Goal: Task Accomplishment & Management: Manage account settings

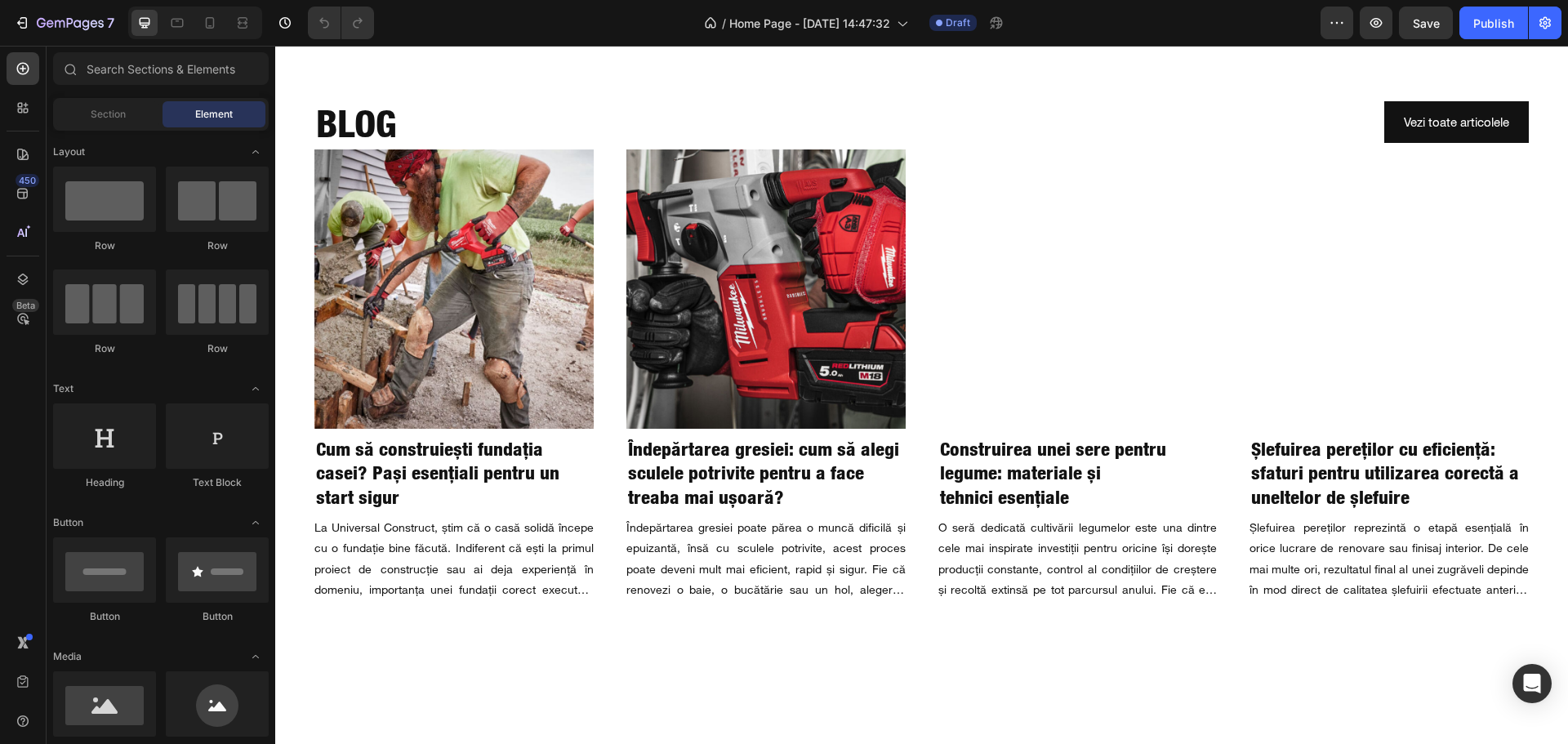
scroll to position [2857, 0]
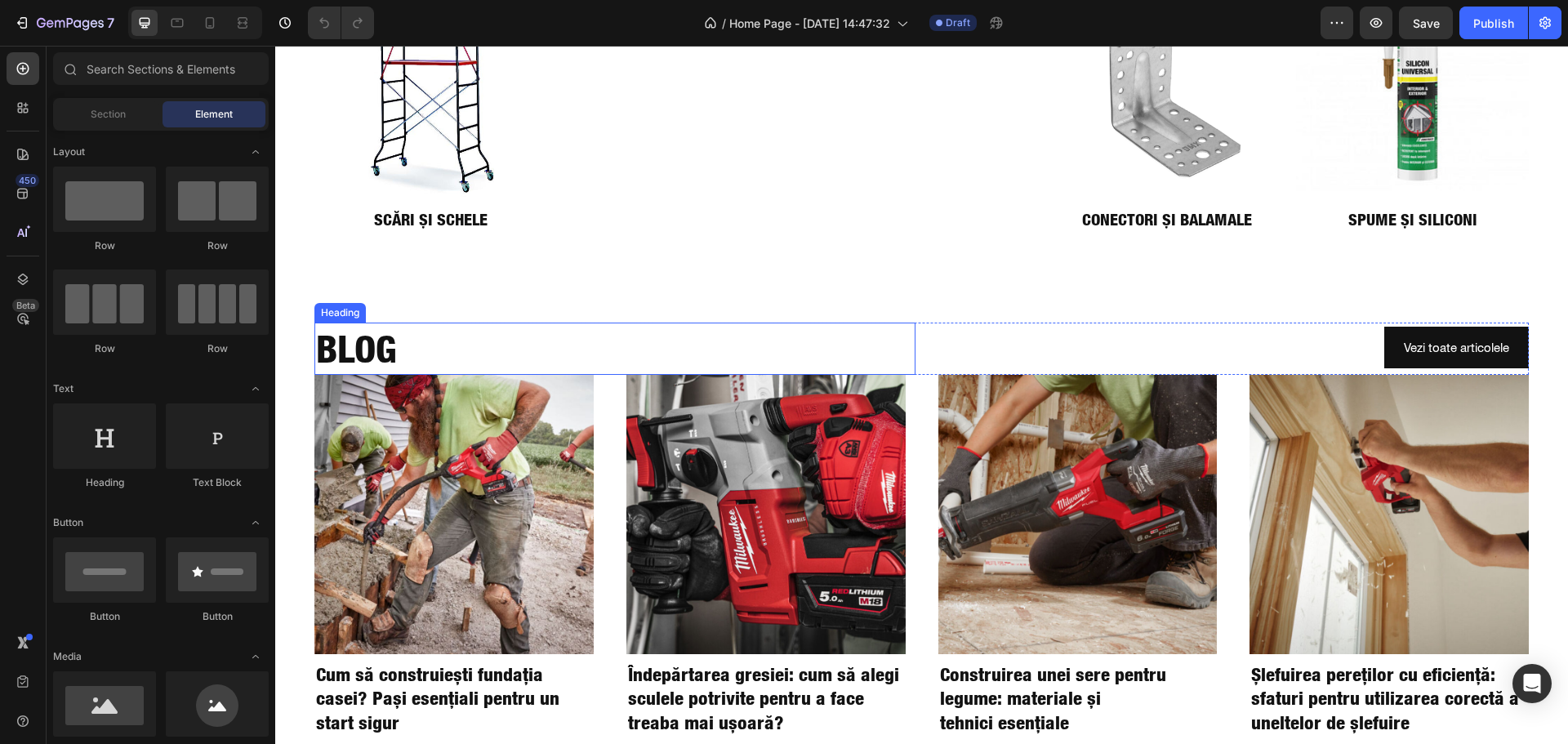
click at [503, 324] on h2 "BLOG" at bounding box center [615, 349] width 601 height 53
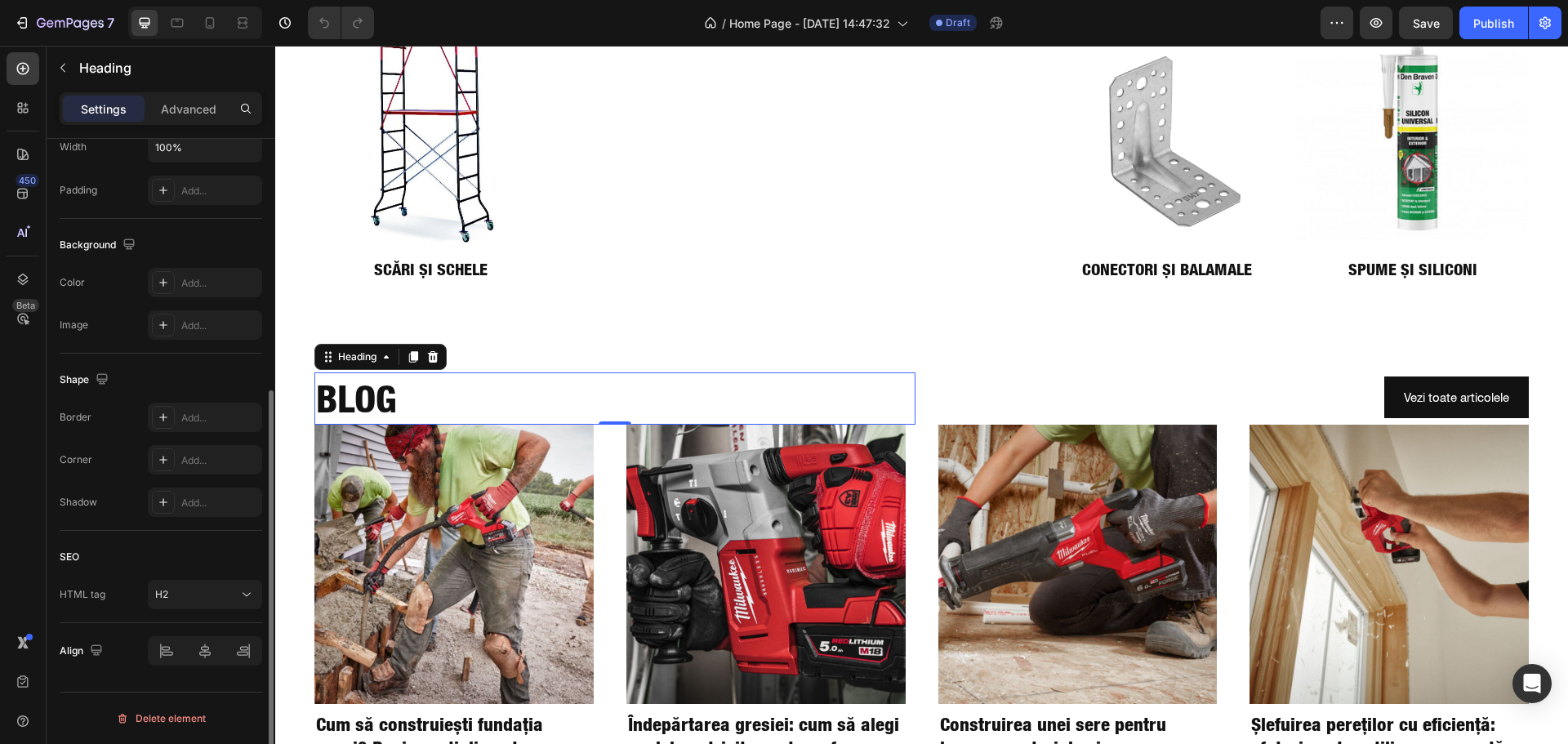
scroll to position [163, 0]
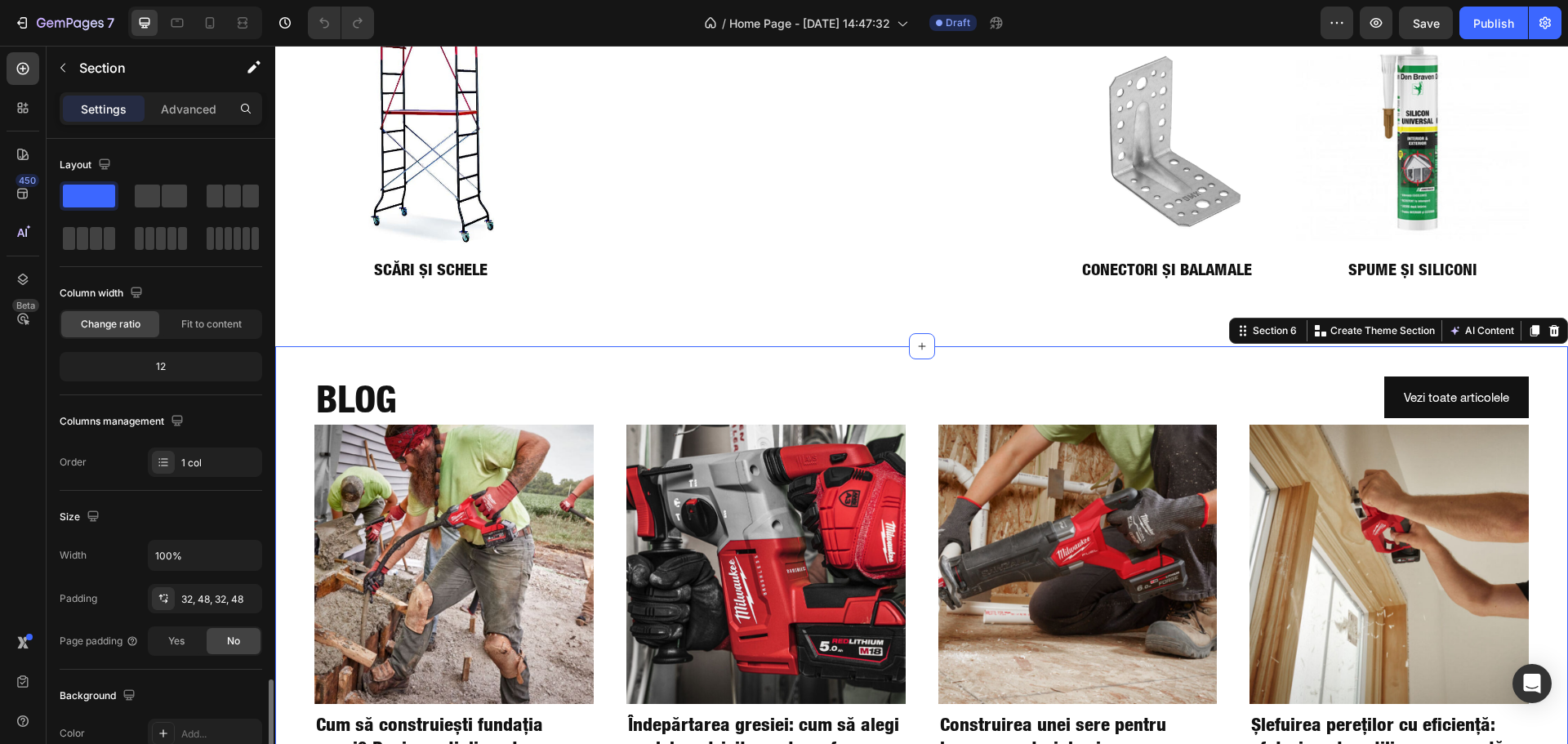
scroll to position [344, 0]
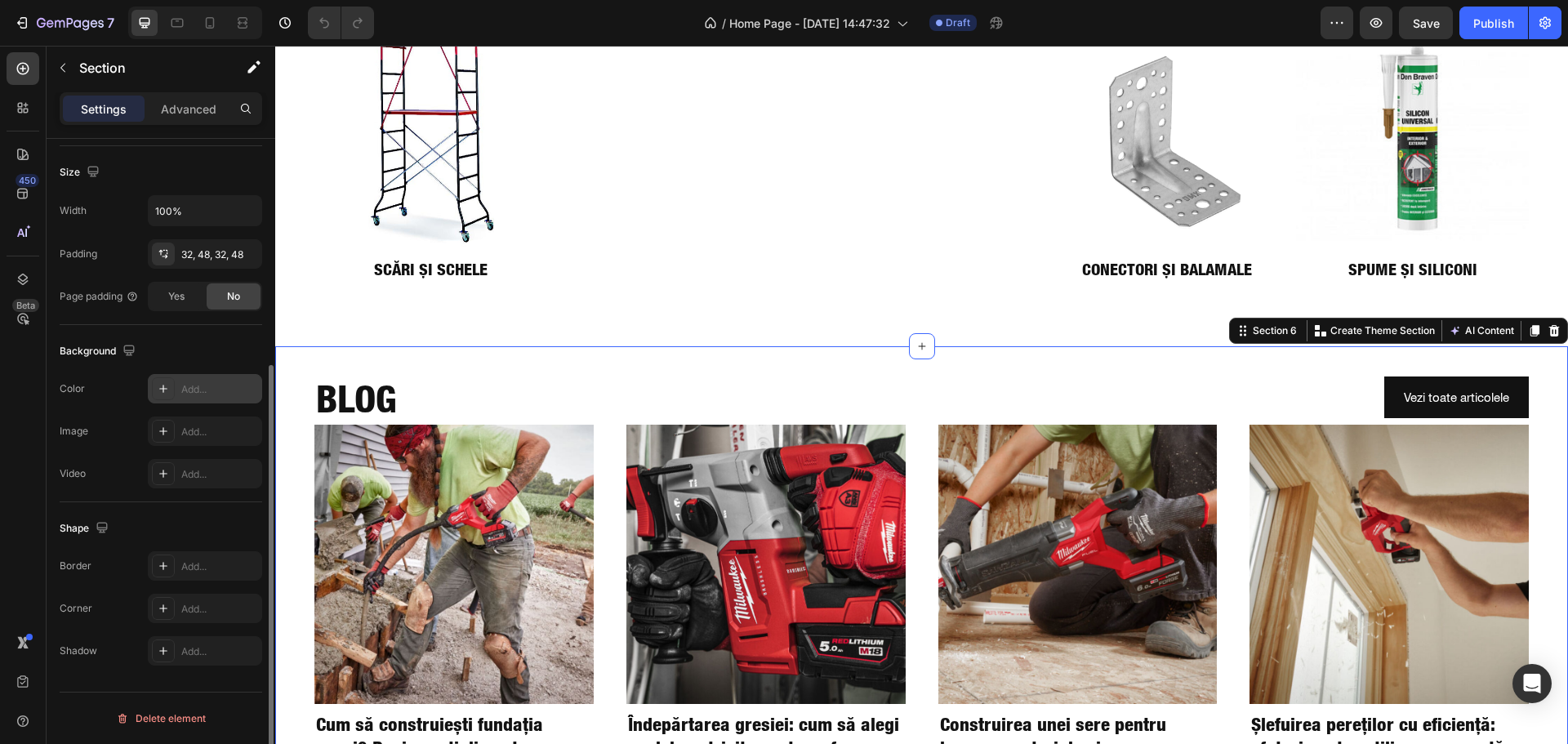
click at [158, 393] on icon at bounding box center [163, 389] width 13 height 13
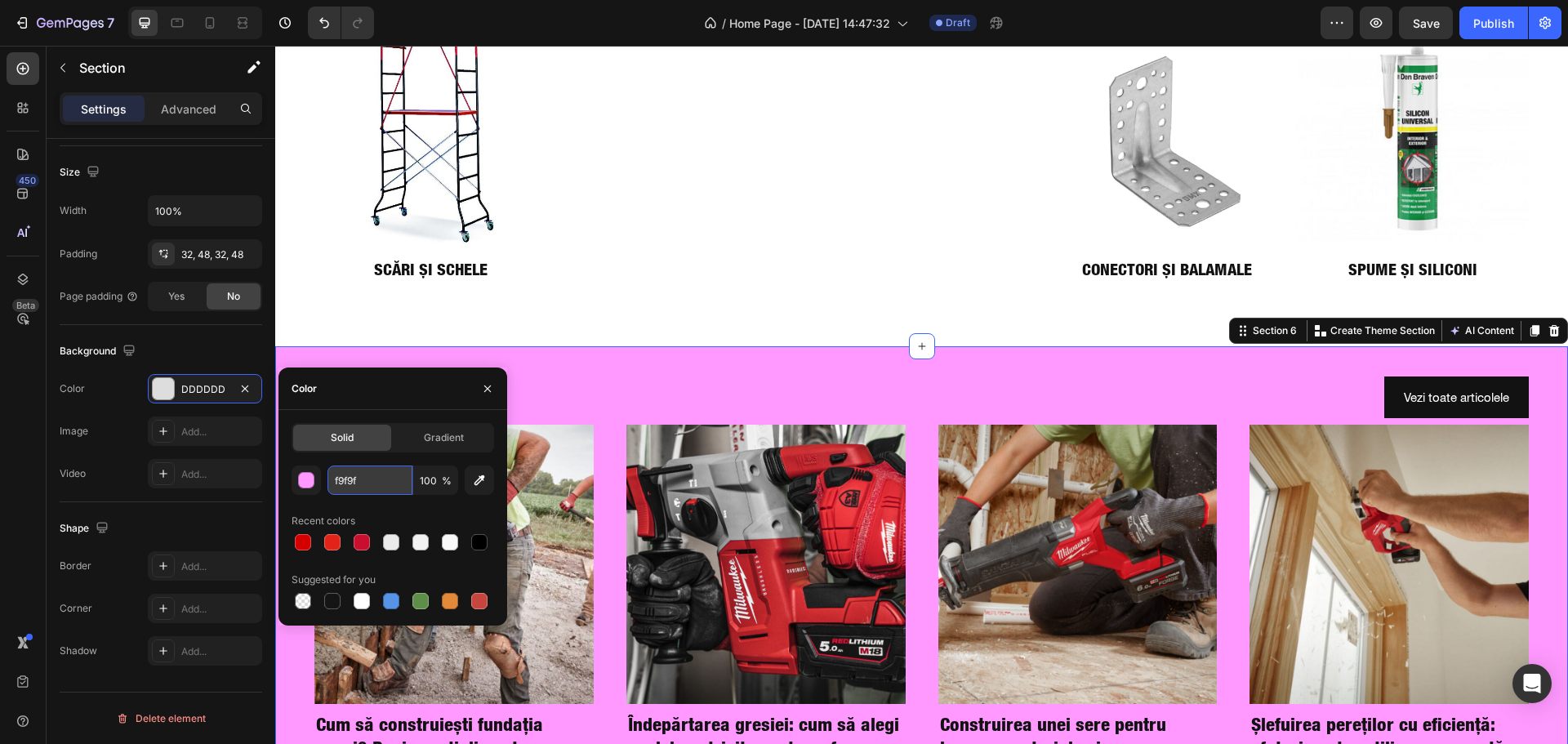
type input "f9f9f9"
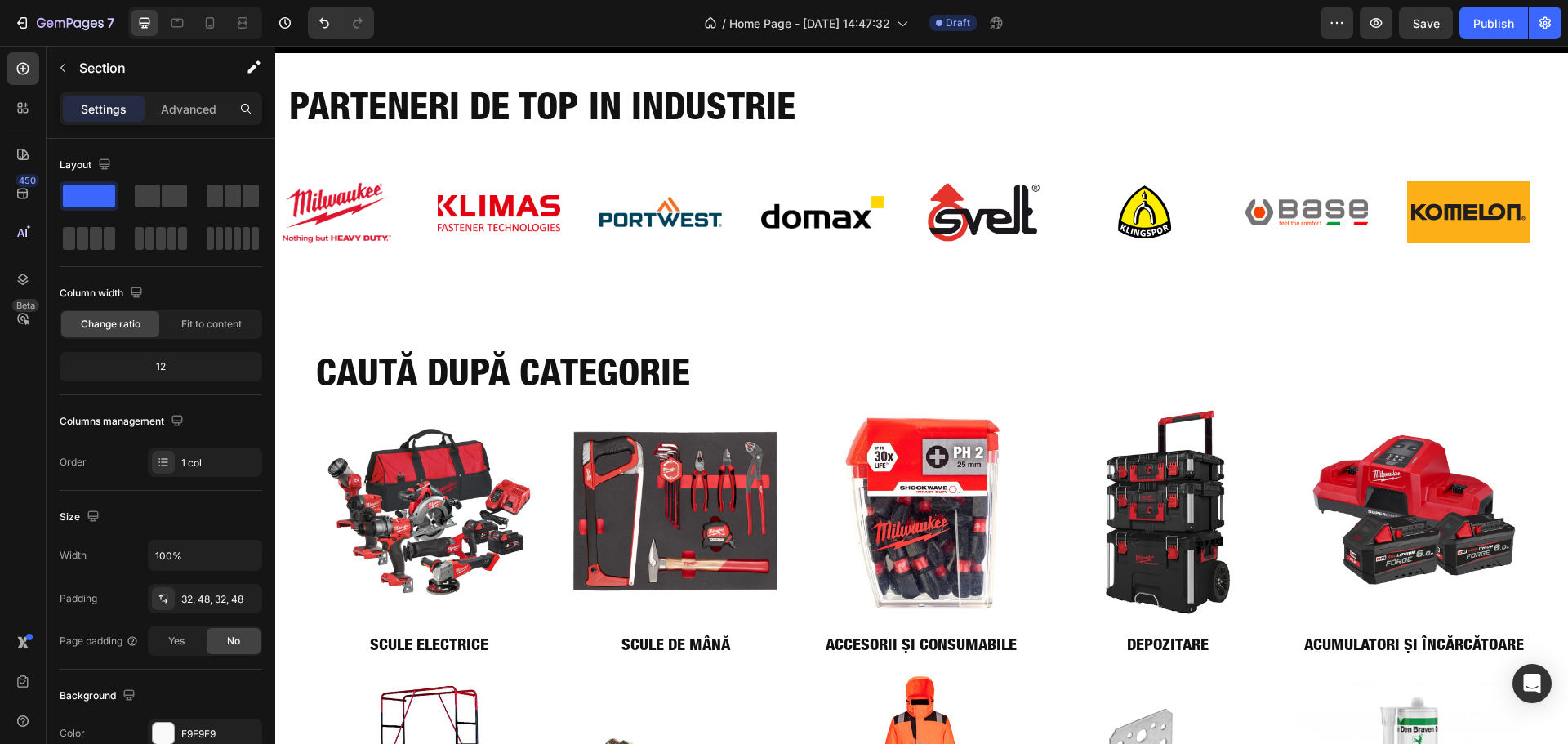
scroll to position [1925, 0]
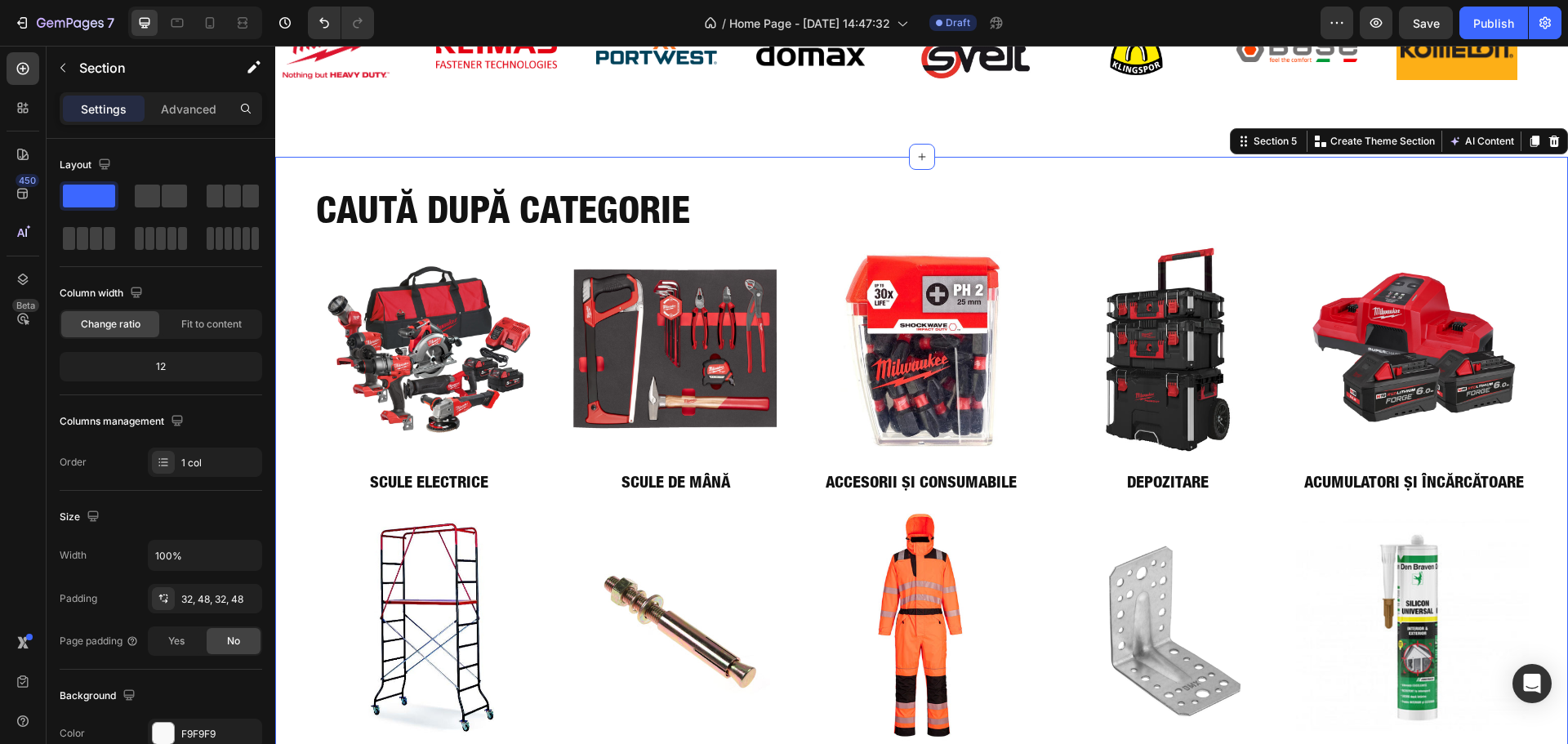
click at [828, 565] on div "CAUTĂ DUPĂ CATEGORIE Heading Image SCULE ELECTRICE Heading Image SCULE DE MÂNĂ …" at bounding box center [922, 477] width 1292 height 640
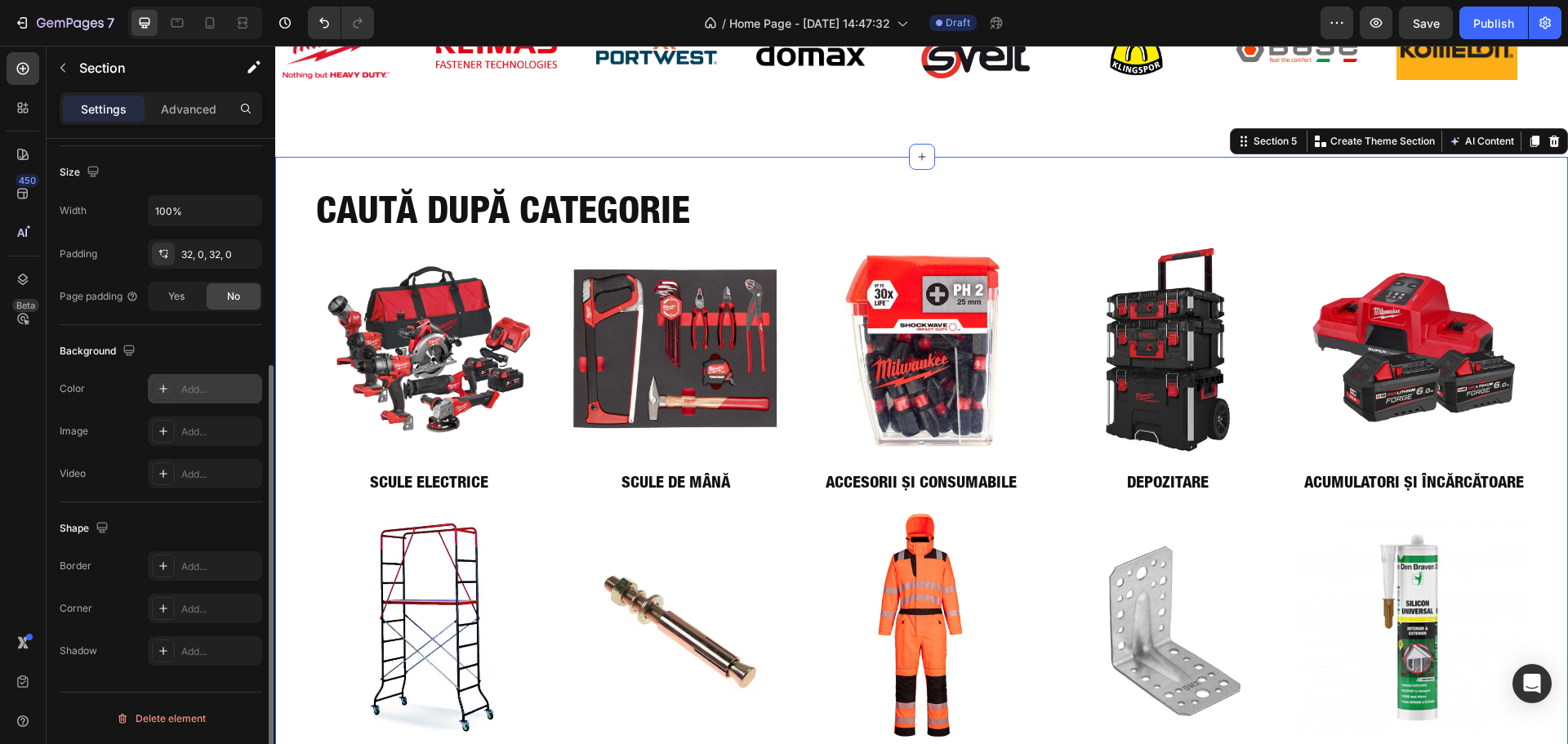
click at [207, 395] on div "Add..." at bounding box center [219, 390] width 77 height 14
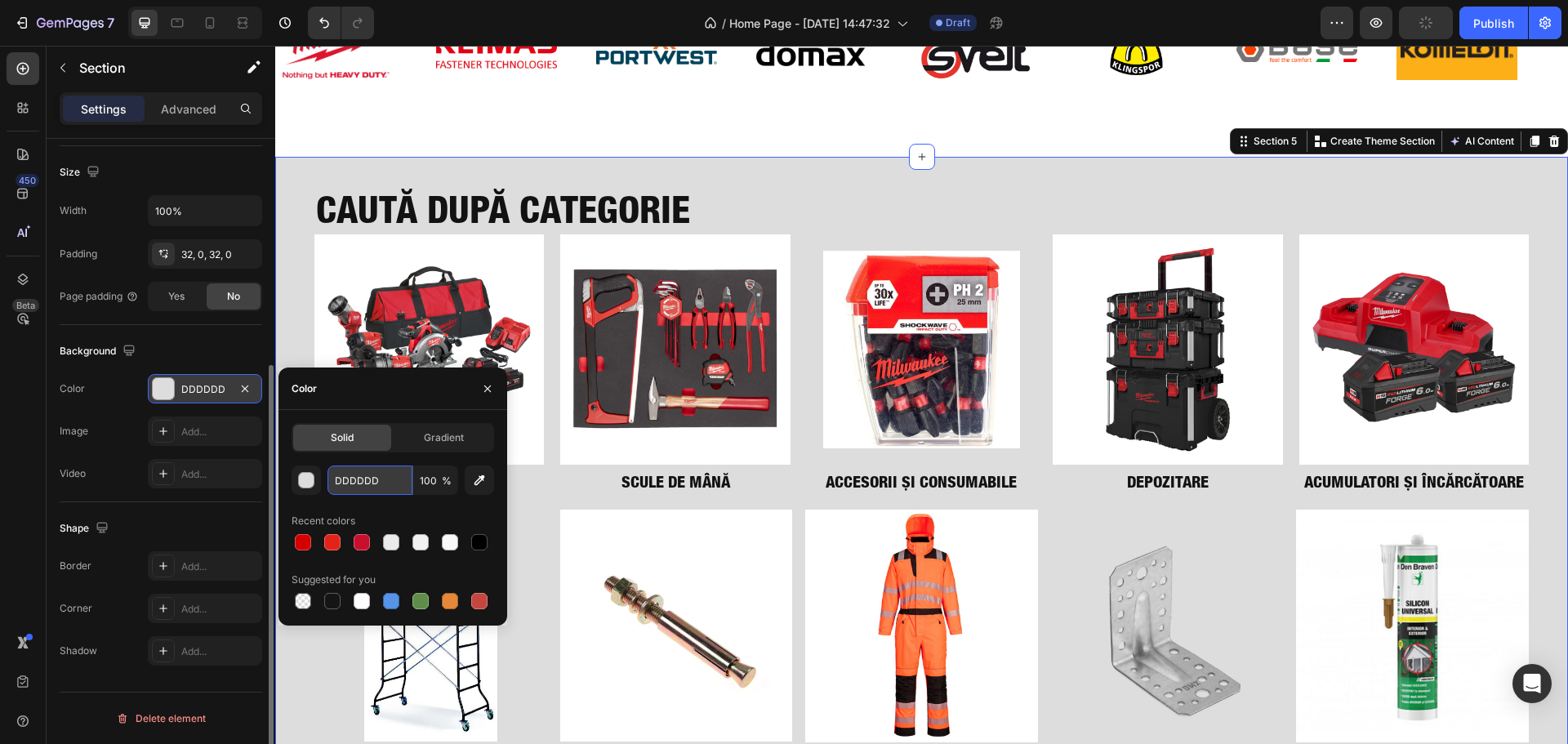
click at [392, 478] on input "DDDDDD" at bounding box center [370, 480] width 85 height 29
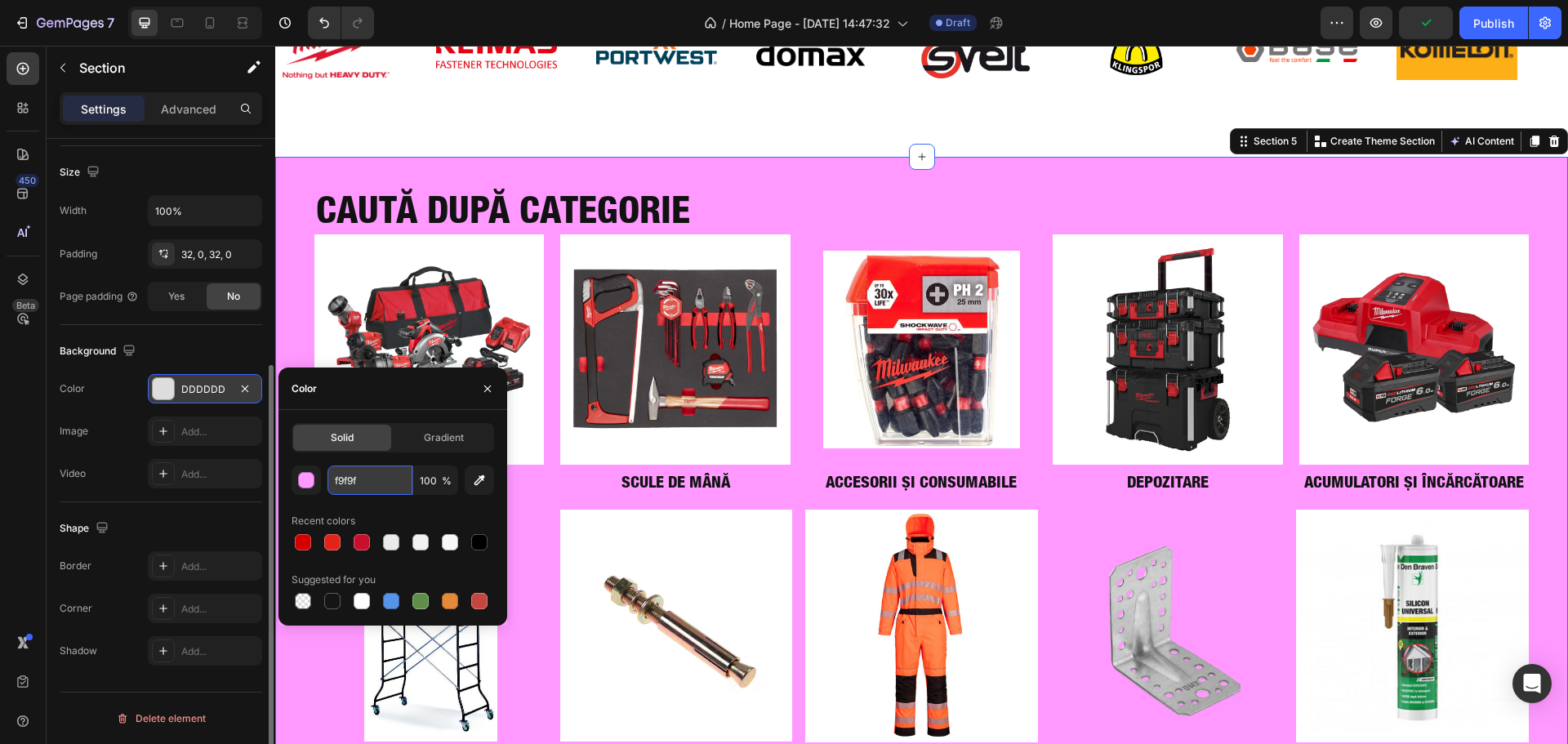
type input "f9f9f9"
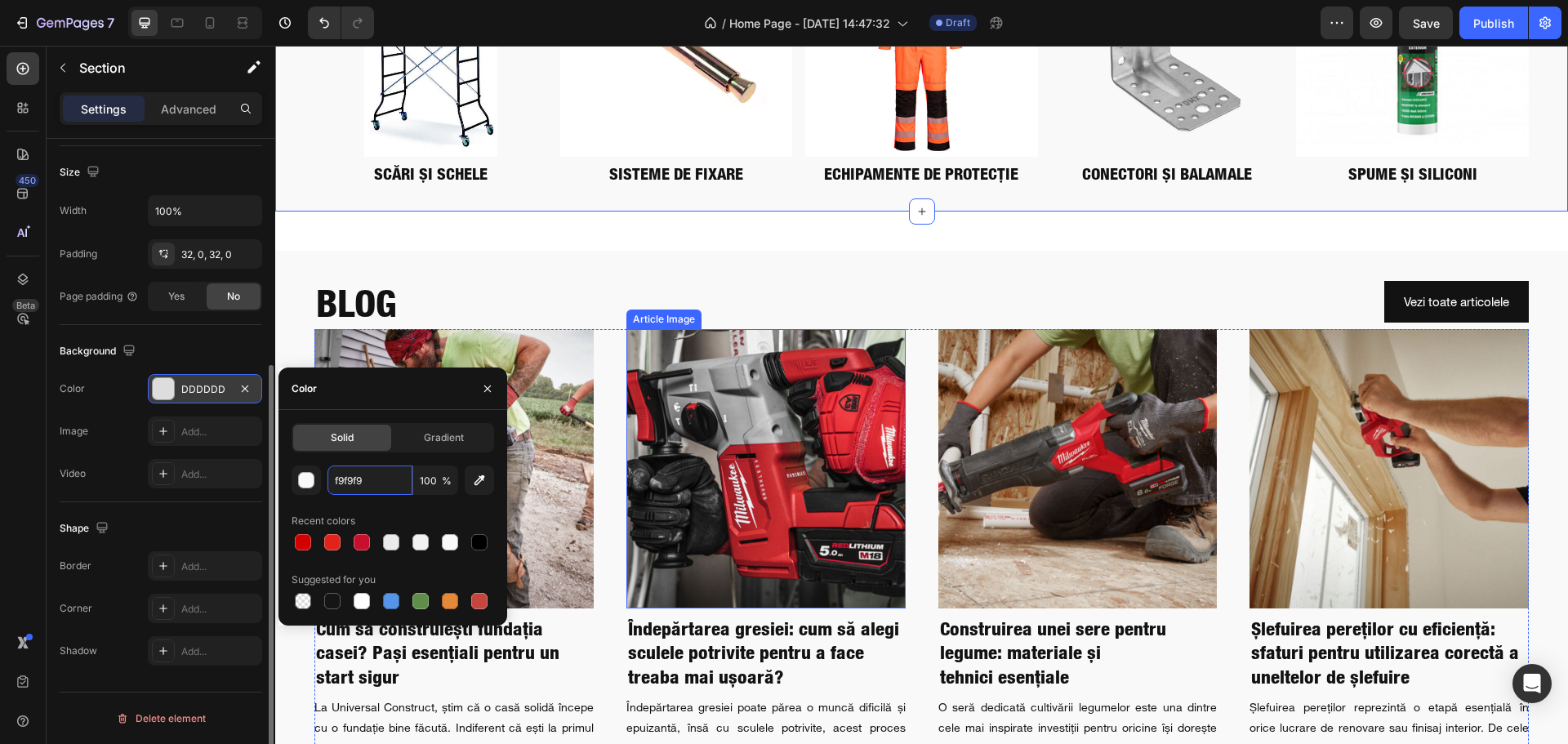
scroll to position [2904, 0]
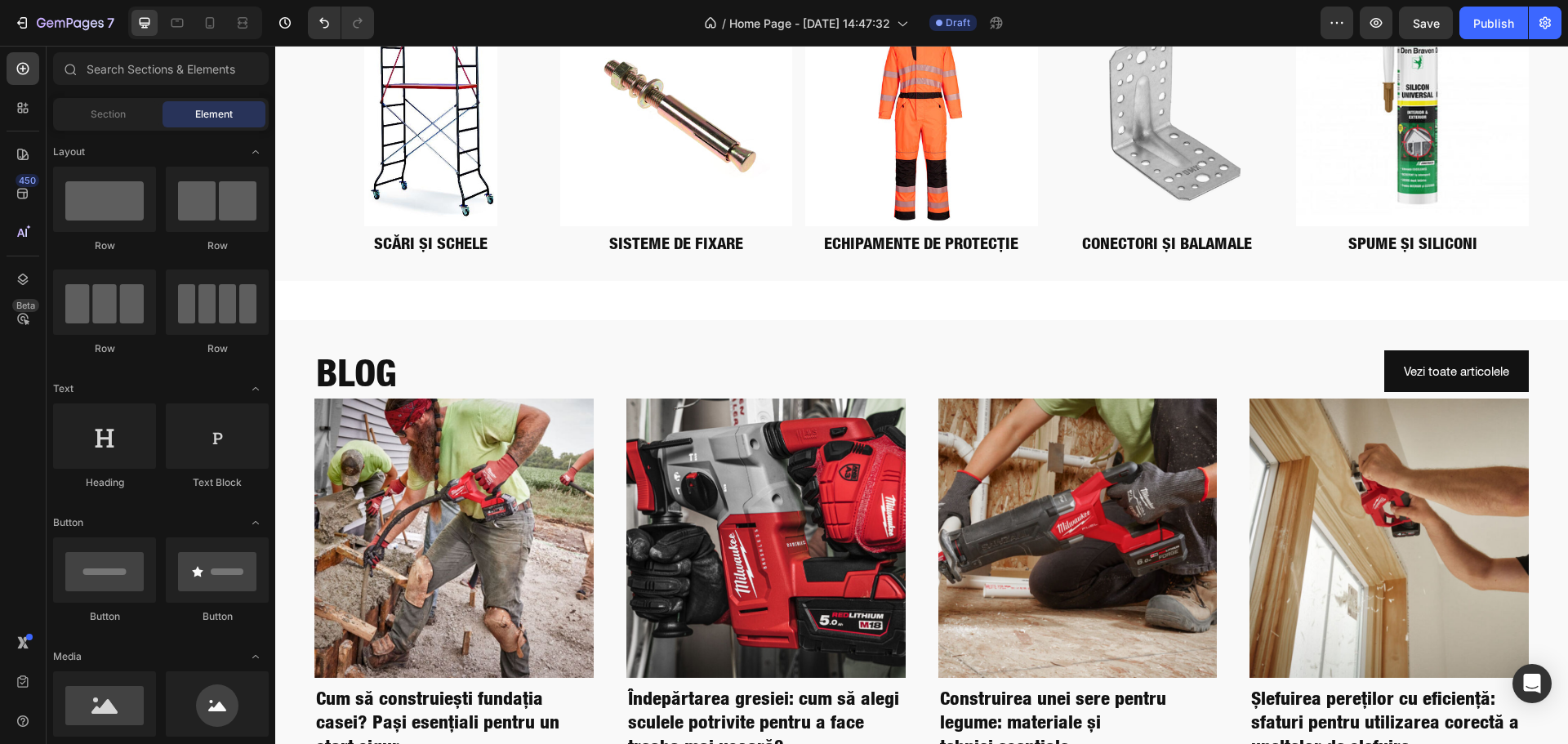
scroll to position [2823, 0]
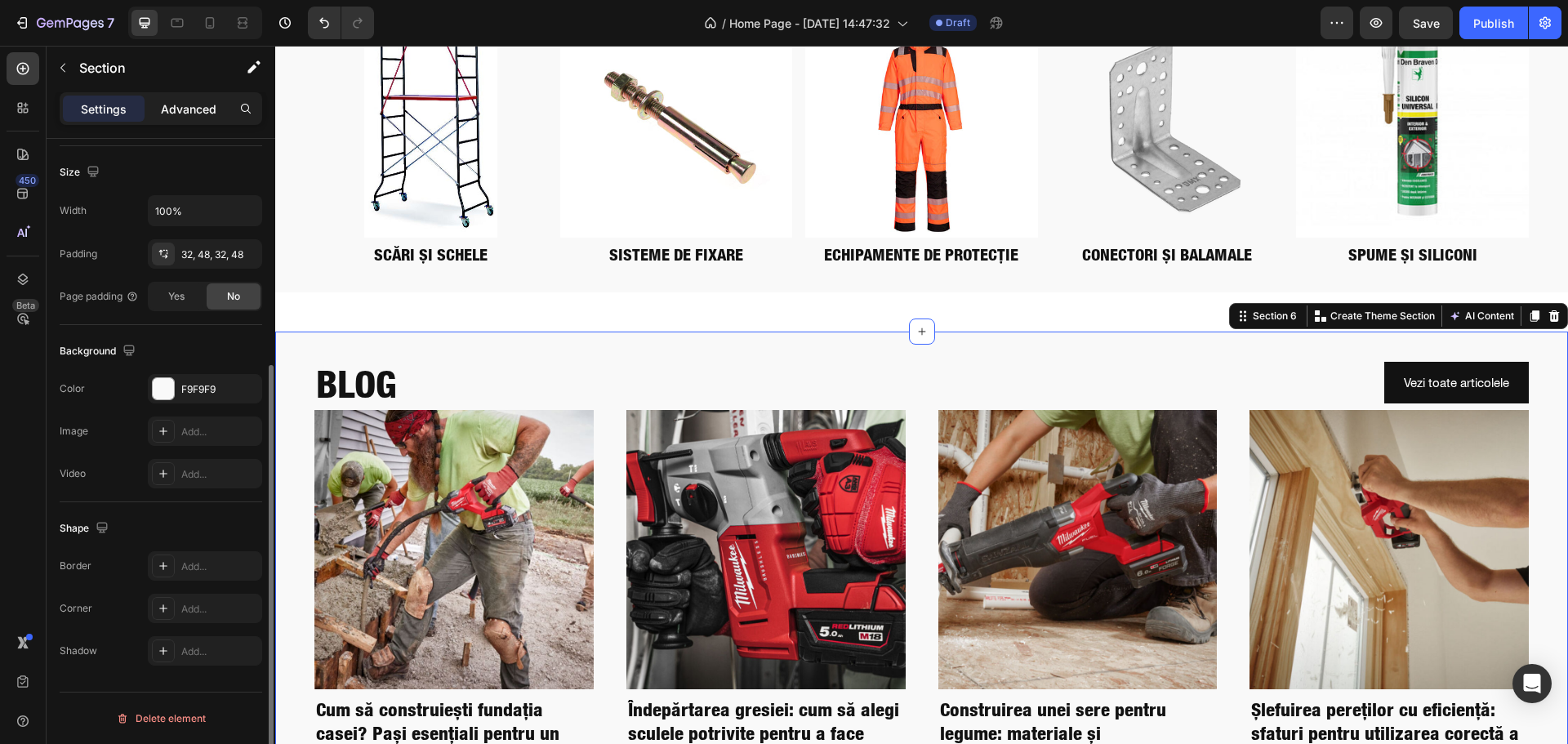
click at [154, 100] on div "Advanced" at bounding box center [189, 108] width 82 height 26
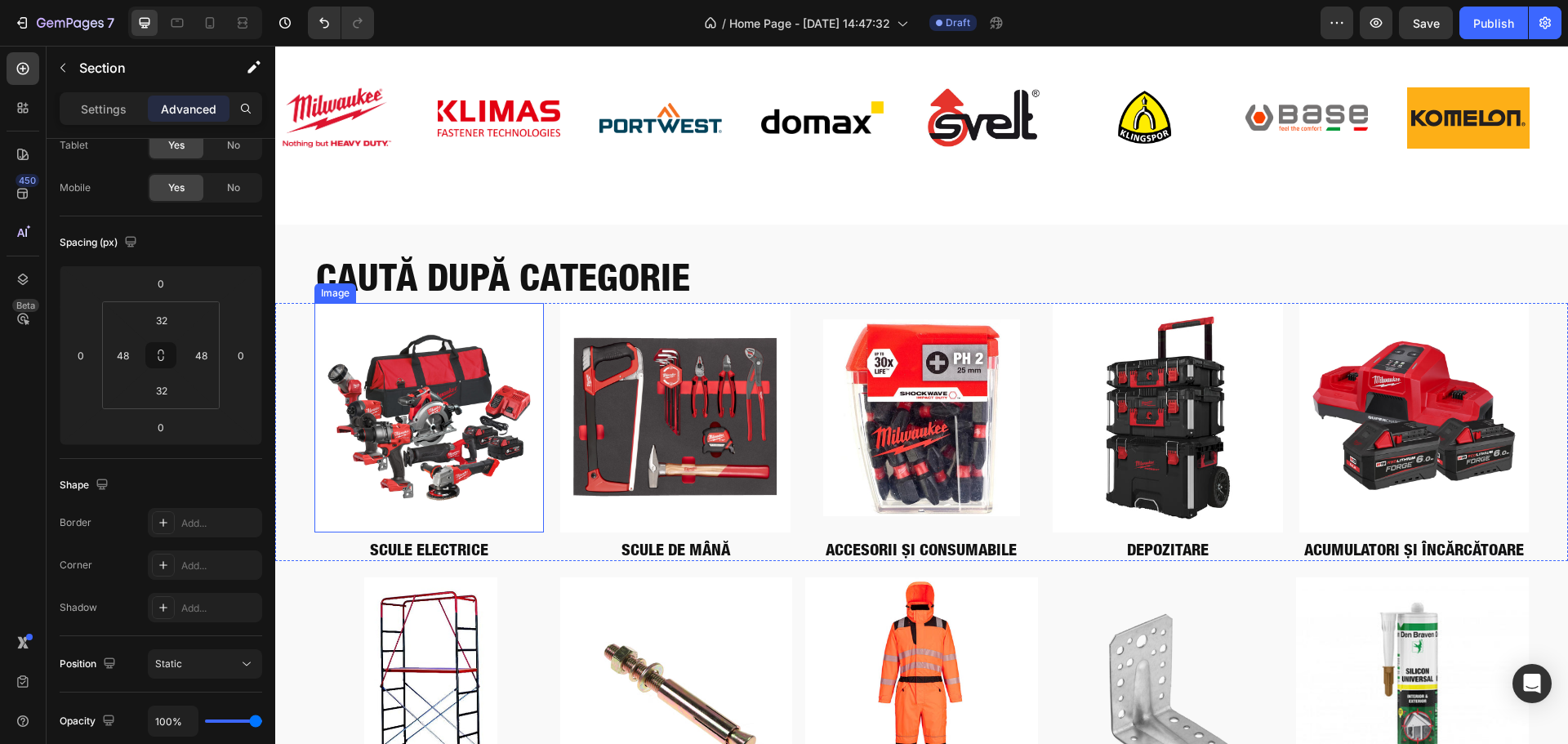
scroll to position [2208, 0]
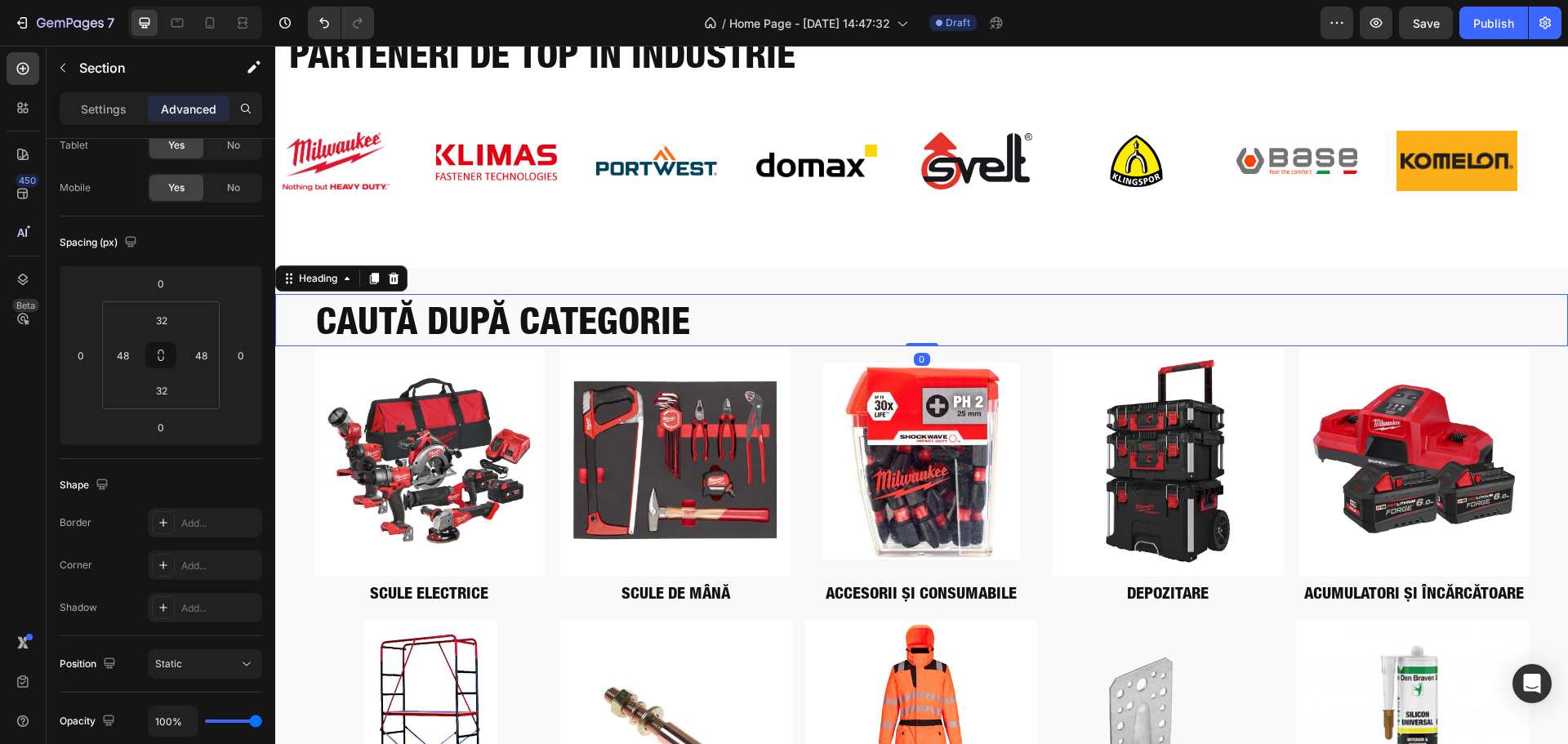
click at [831, 306] on h2 "CAUTĂ DUPĂ CATEGORIE" at bounding box center [922, 320] width 1215 height 53
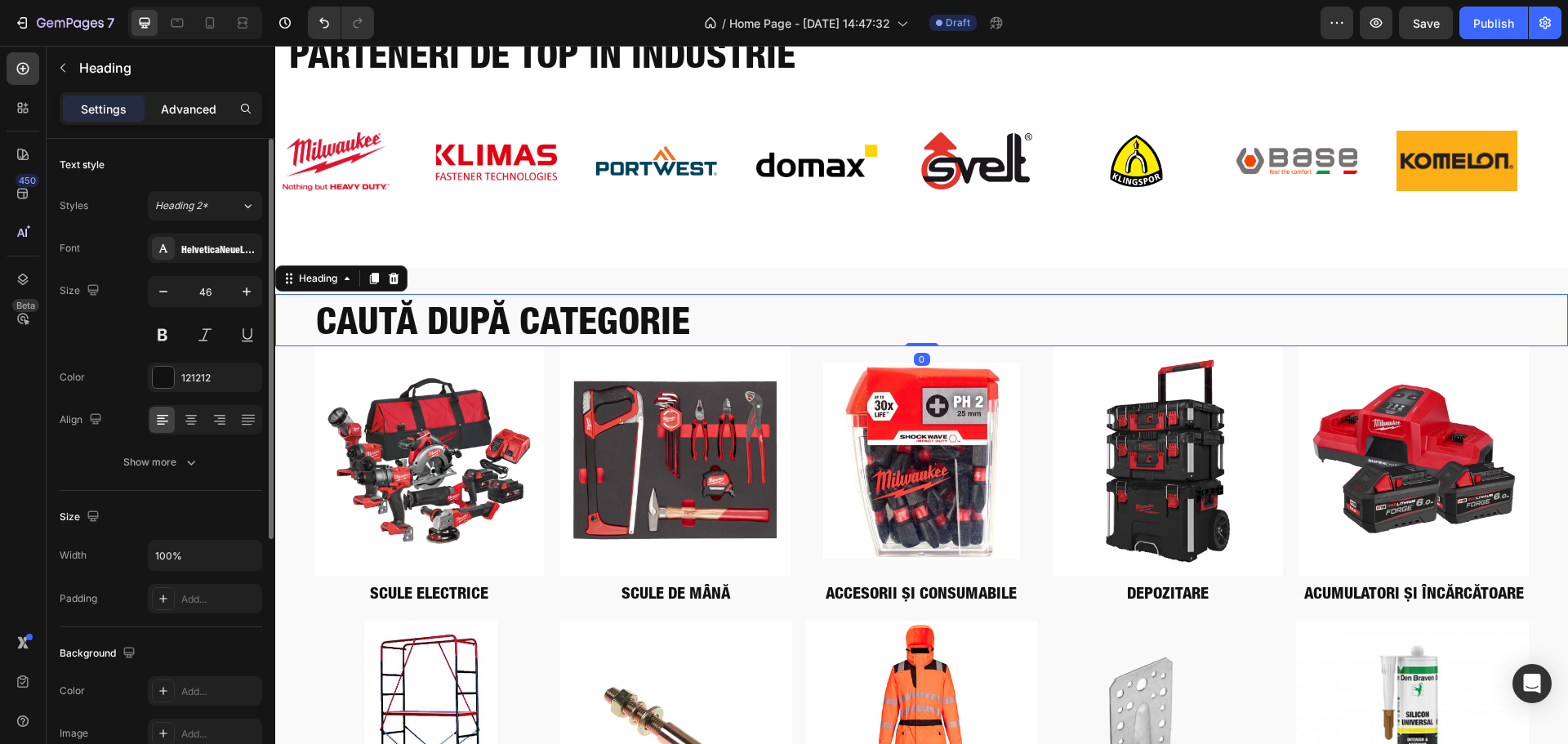
click at [192, 101] on p "Advanced" at bounding box center [188, 109] width 55 height 17
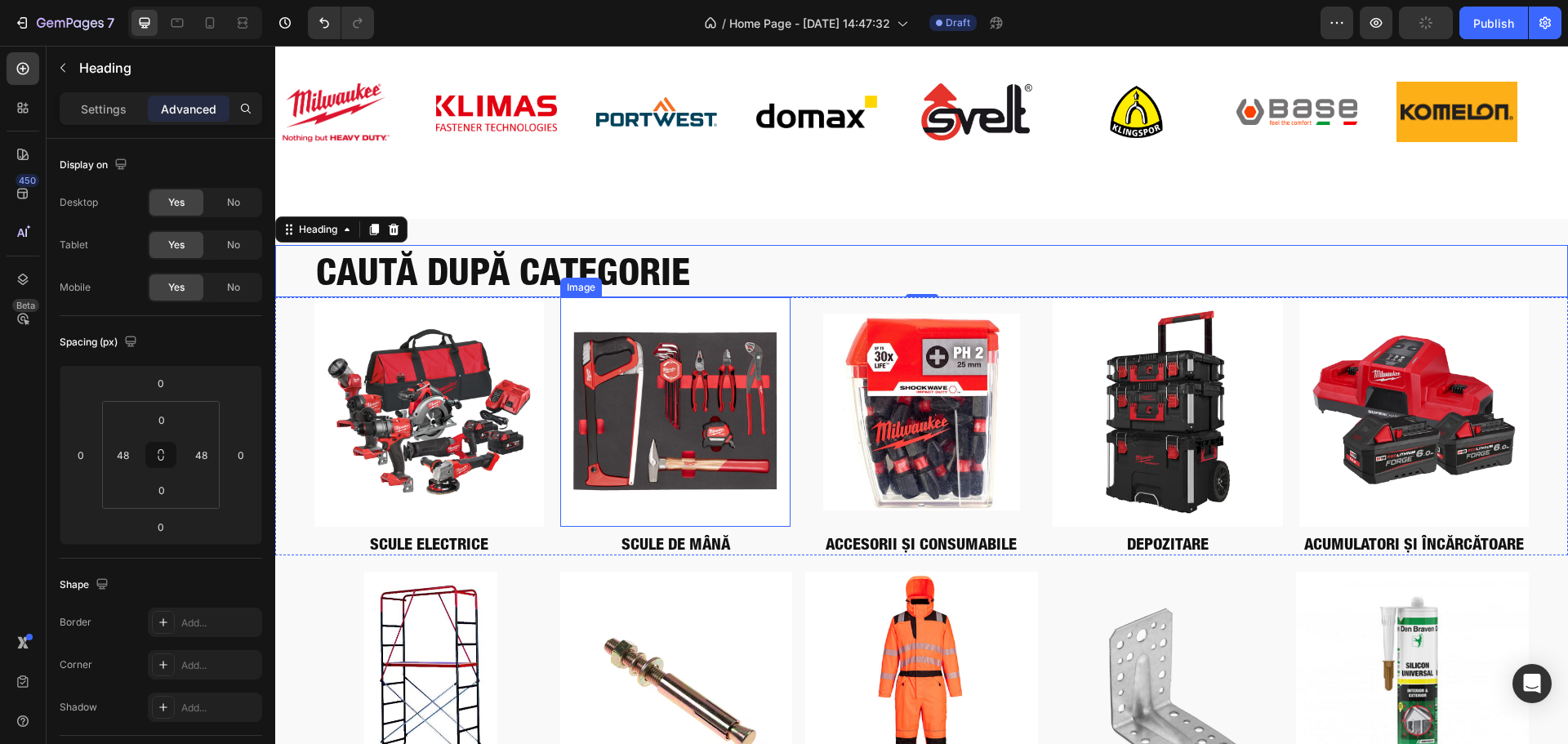
scroll to position [2617, 0]
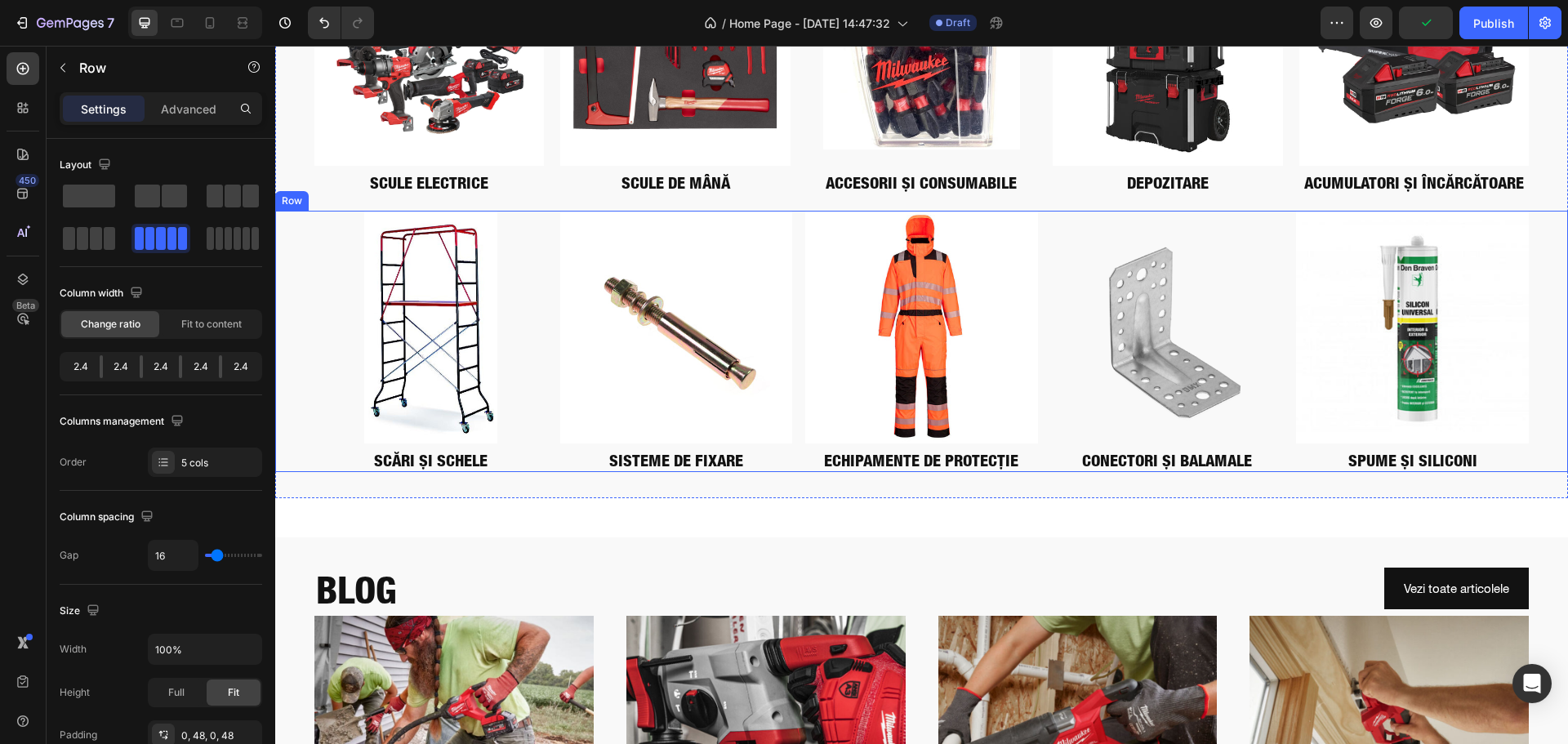
click at [299, 451] on div "Image SCĂRI ȘI SCHELE Heading Image SISTEME DE FIXARE Heading Image ECHIPAMENTE…" at bounding box center [922, 341] width 1292 height 261
click at [189, 116] on p "Advanced" at bounding box center [188, 109] width 55 height 17
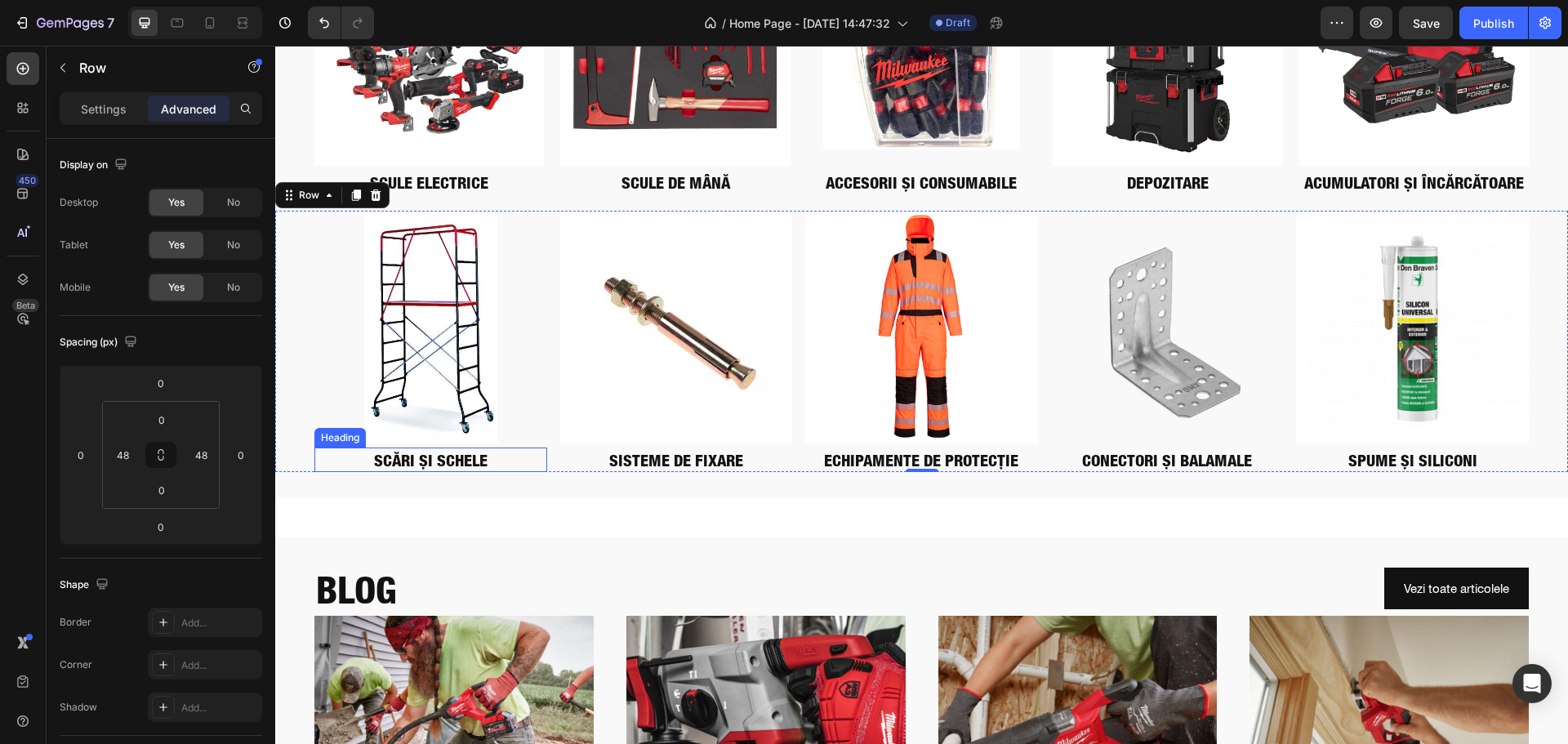
click at [519, 450] on h2 "SCĂRI ȘI SCHELE" at bounding box center [431, 459] width 233 height 24
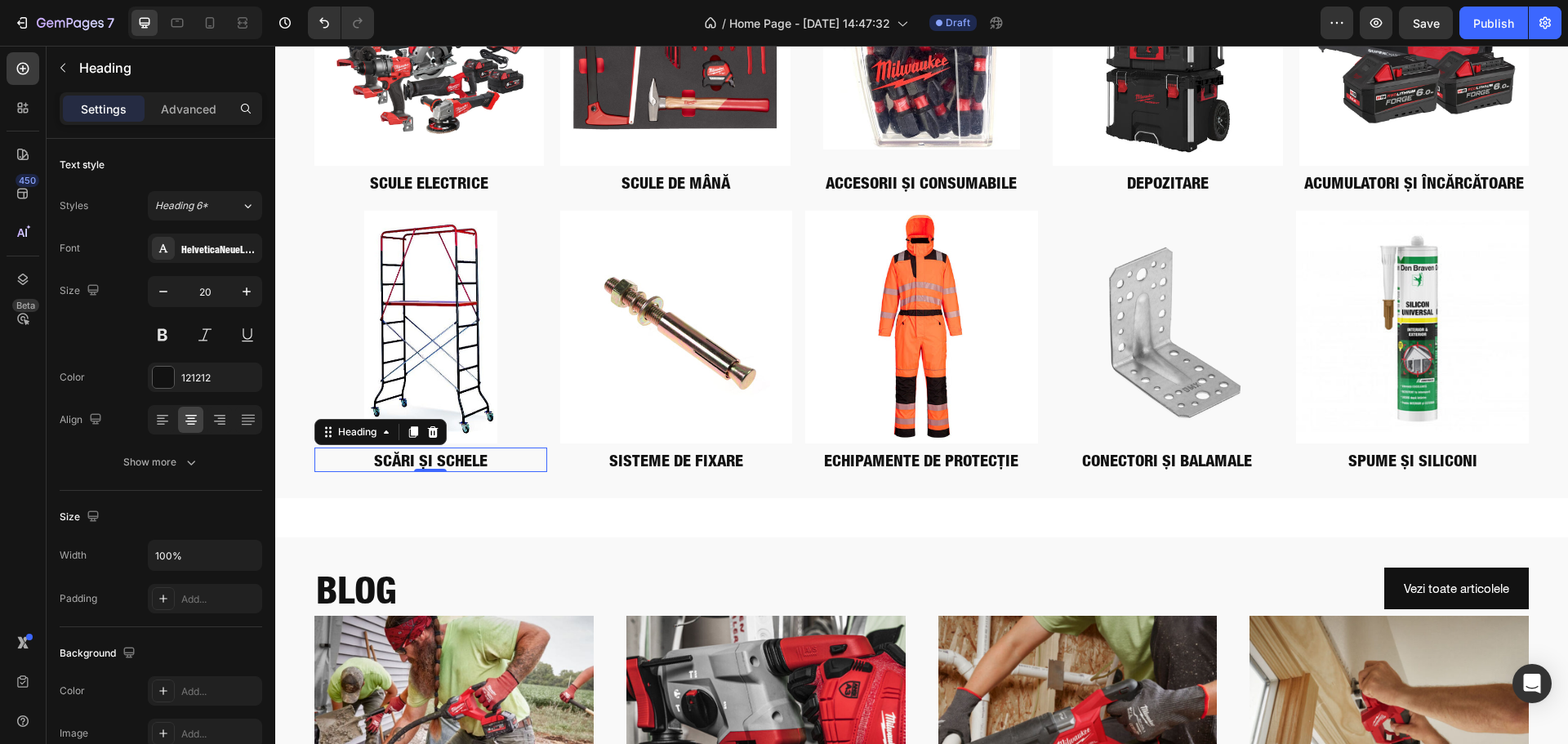
click at [174, 95] on div "Settings Advanced" at bounding box center [160, 109] width 202 height 33
click at [186, 104] on p "Advanced" at bounding box center [188, 109] width 55 height 17
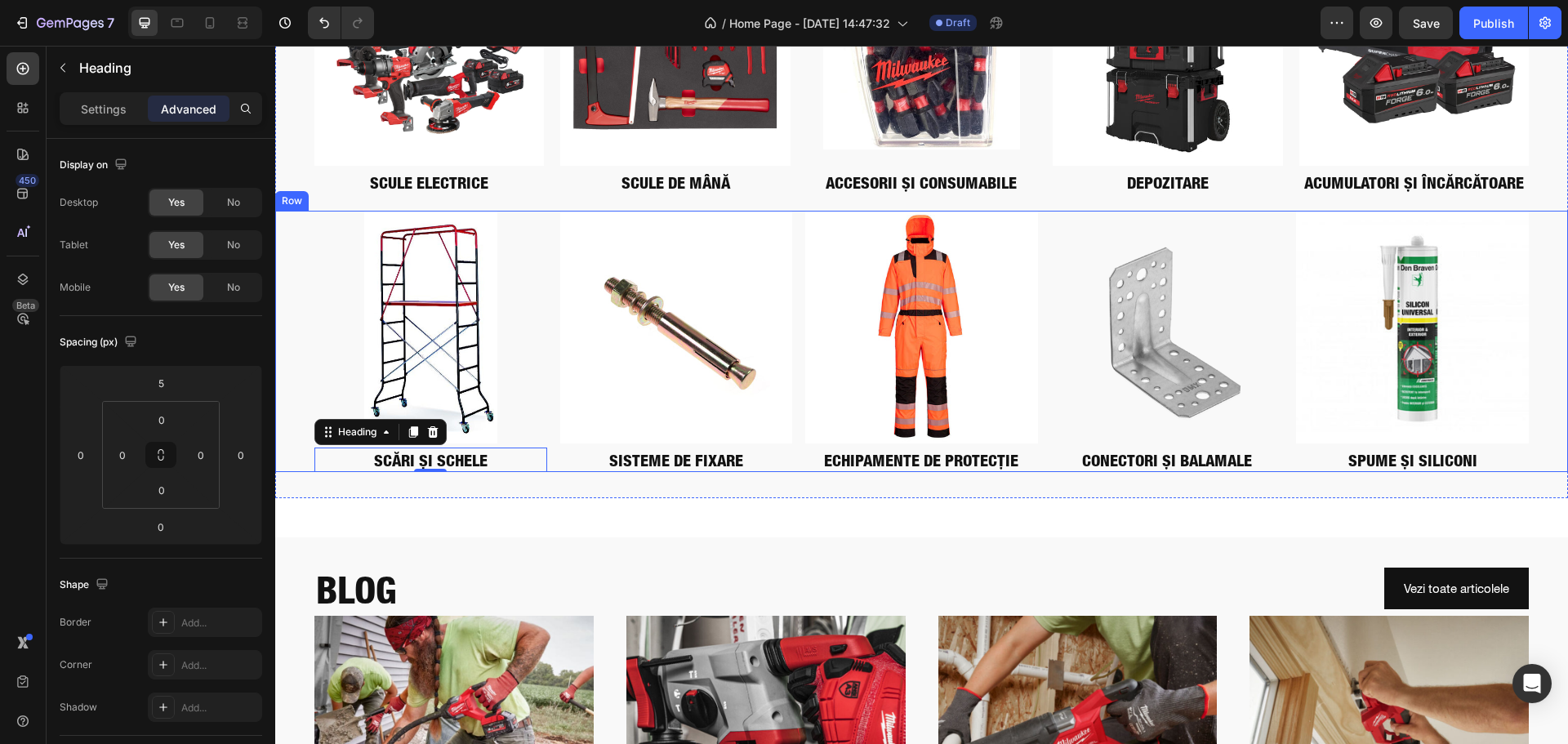
click at [301, 401] on div "Image SCĂRI ȘI SCHELE Heading 0 Image SISTEME DE FIXARE Heading Image ECHIPAMEN…" at bounding box center [922, 341] width 1292 height 261
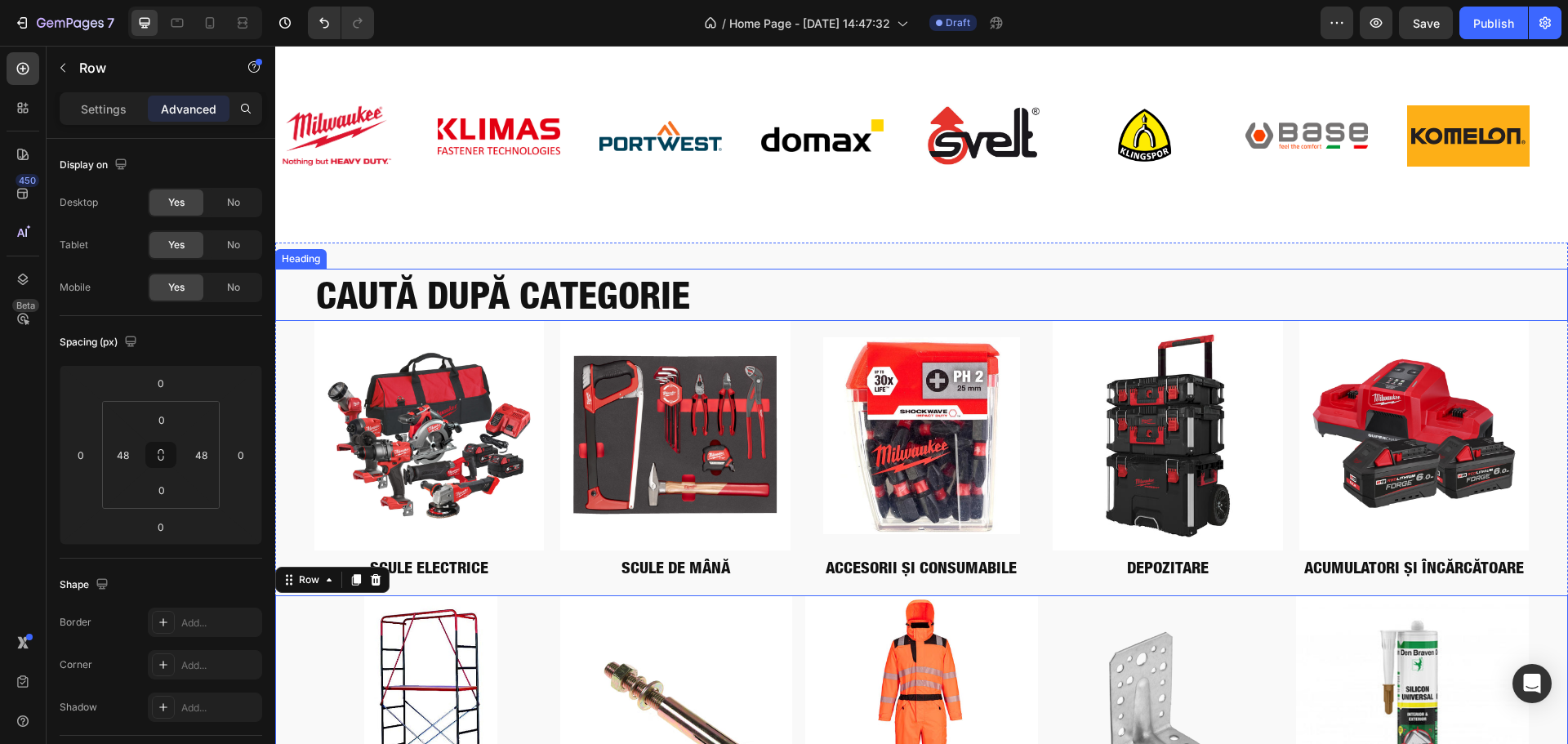
scroll to position [2208, 0]
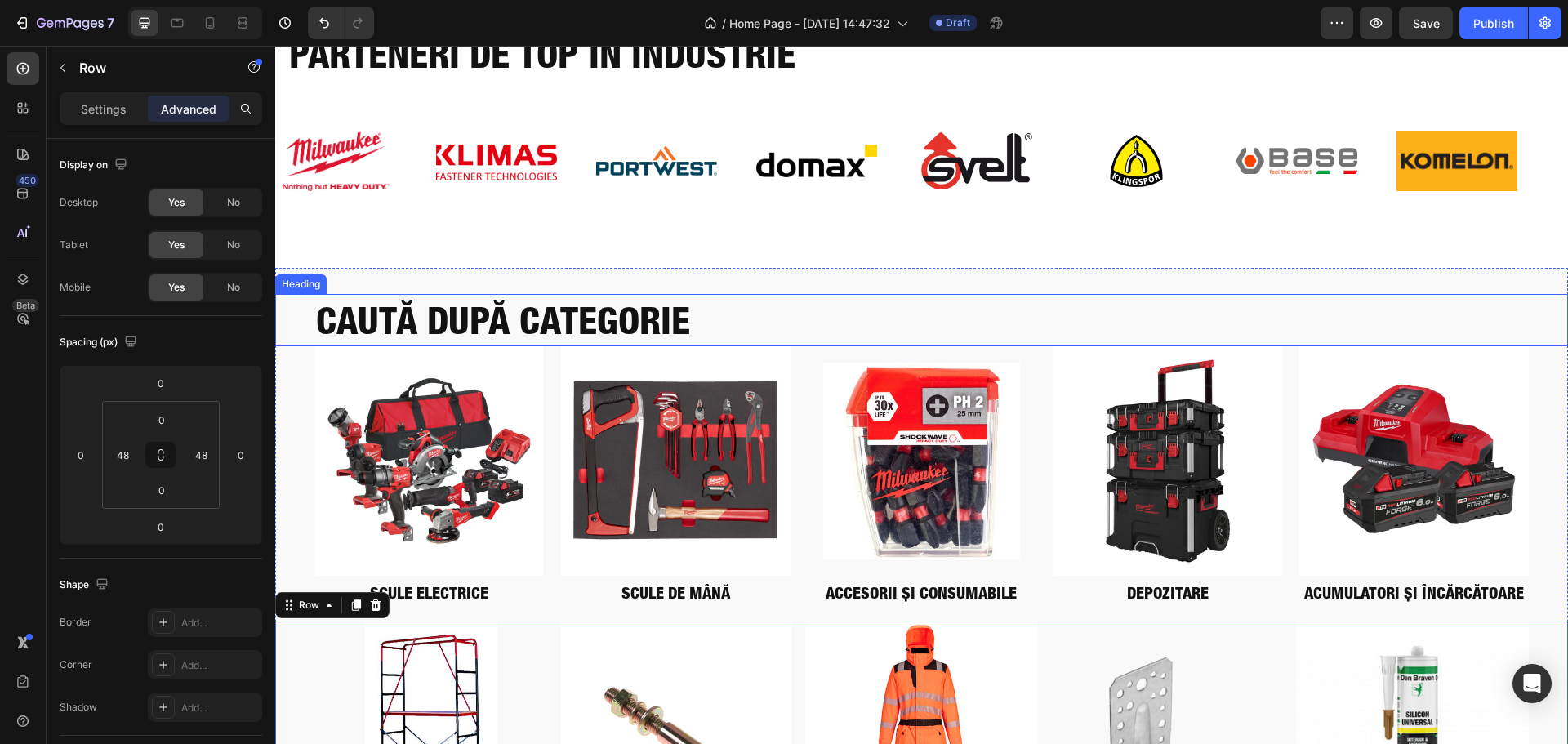
click at [314, 306] on div "CAUTĂ DUPĂ CATEGORIE Heading" at bounding box center [922, 320] width 1292 height 53
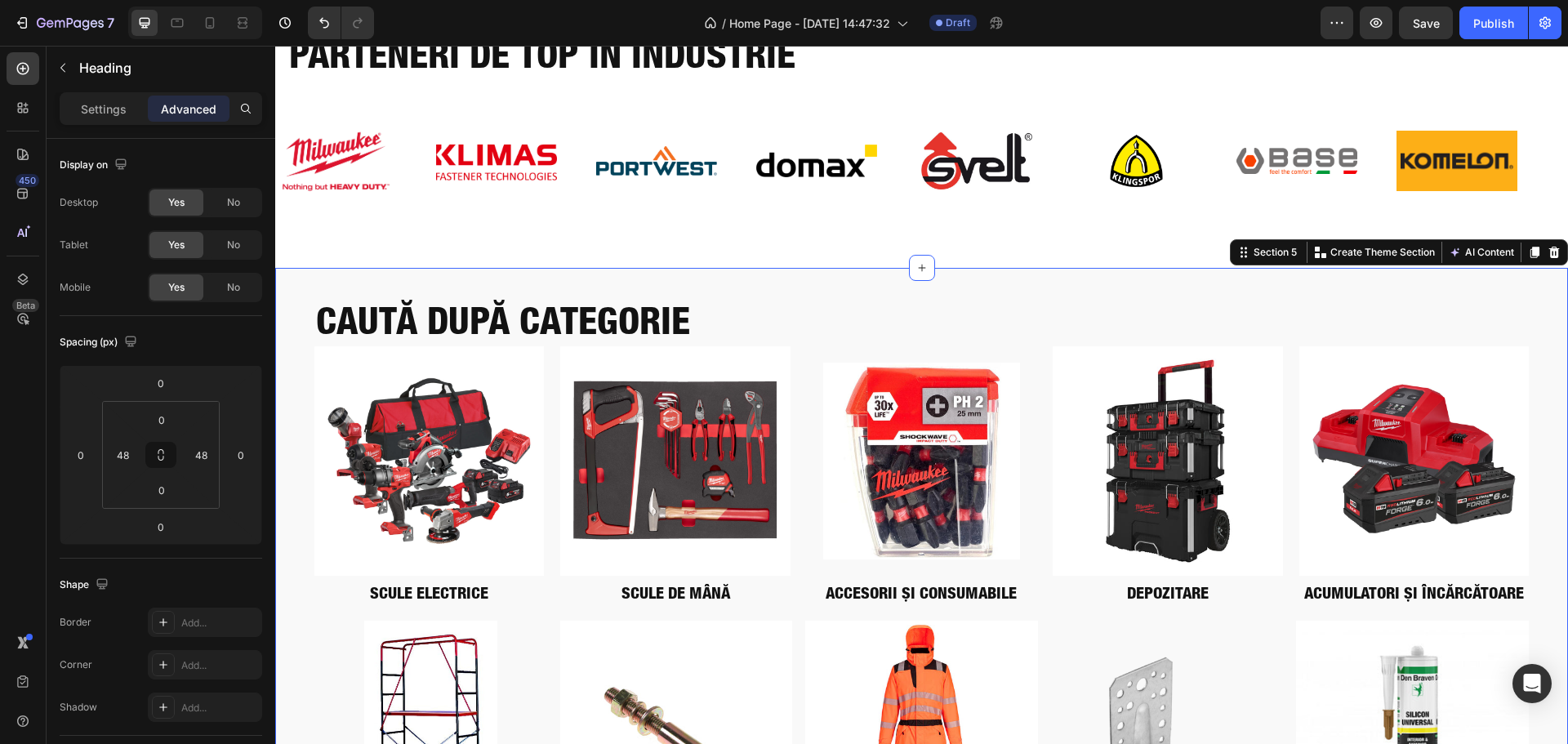
click at [616, 269] on div "CAUTĂ DUPĂ CATEGORIE Heading Image SCULE ELECTRICE Heading Image SCULE DE MÂNĂ …" at bounding box center [922, 588] width 1292 height 640
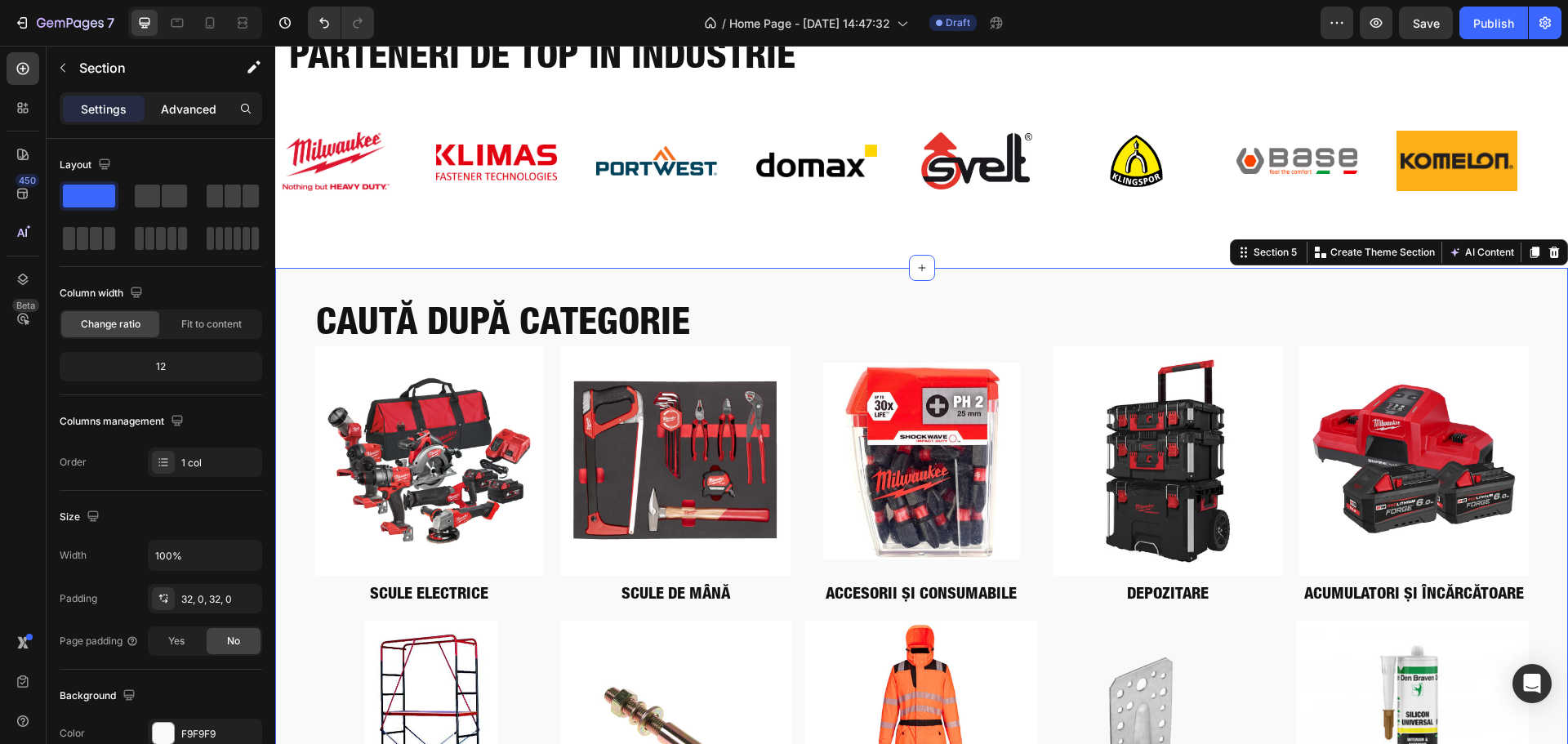
click at [176, 109] on p "Advanced" at bounding box center [188, 109] width 55 height 17
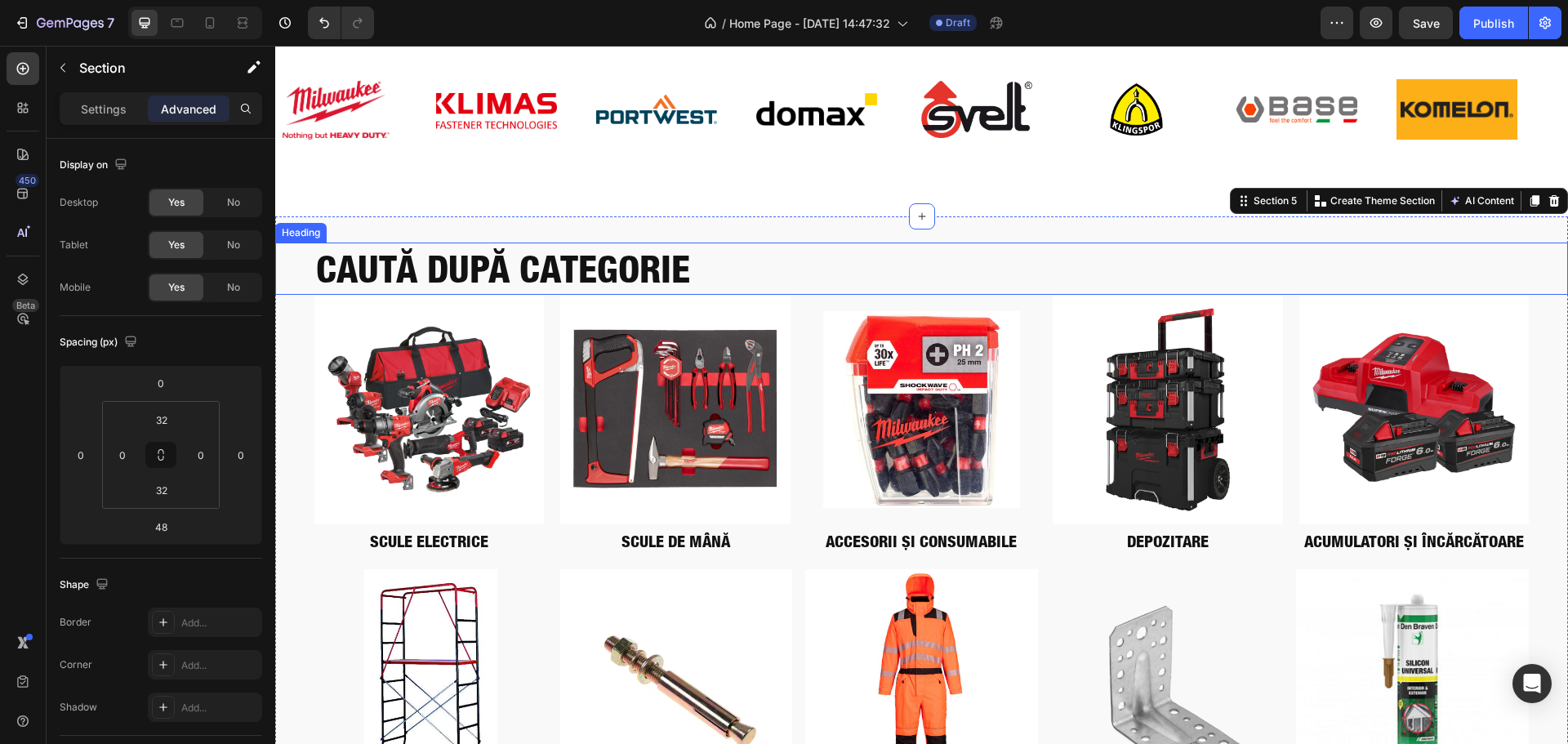
scroll to position [2535, 0]
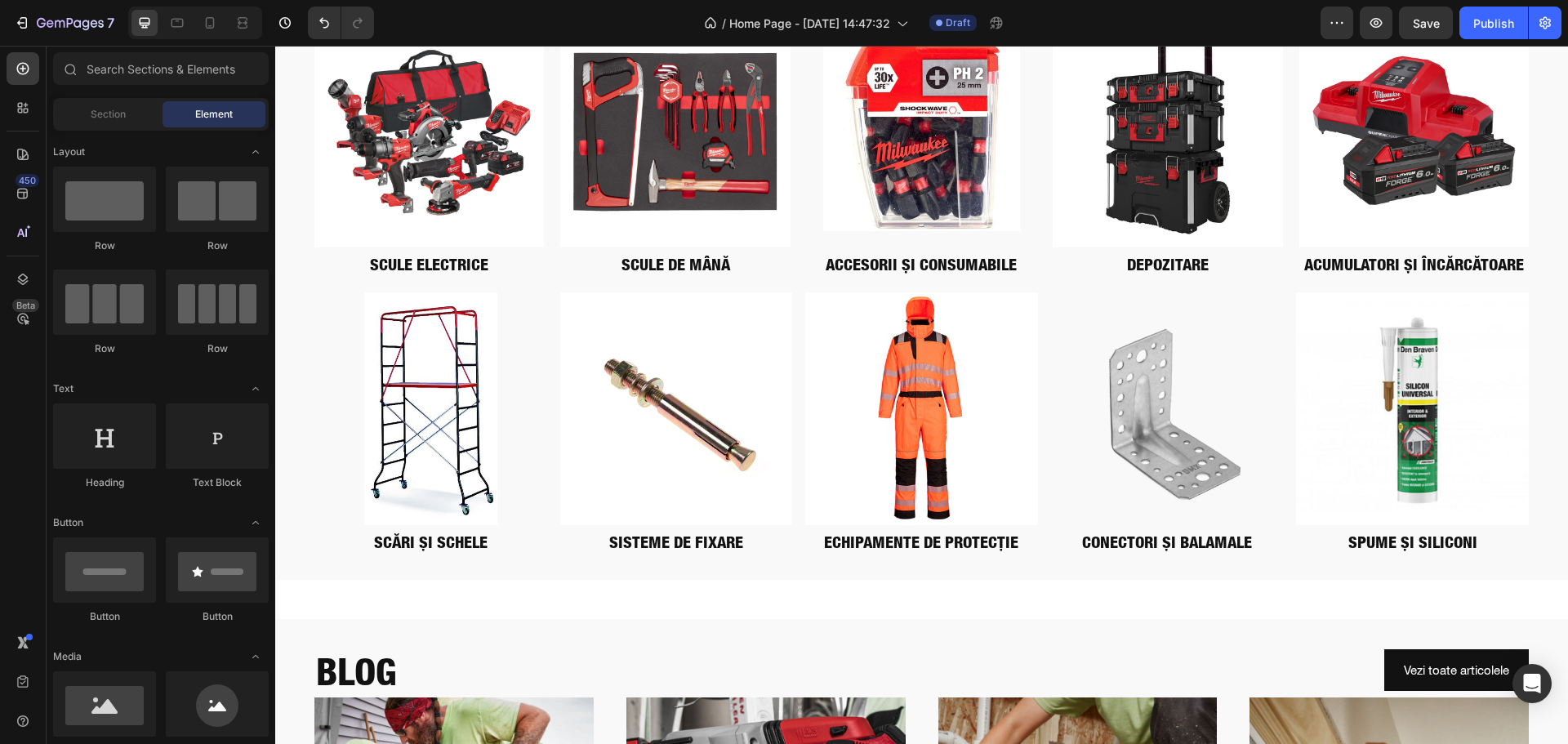
drag, startPoint x: 503, startPoint y: 585, endPoint x: 683, endPoint y: 595, distance: 180.3
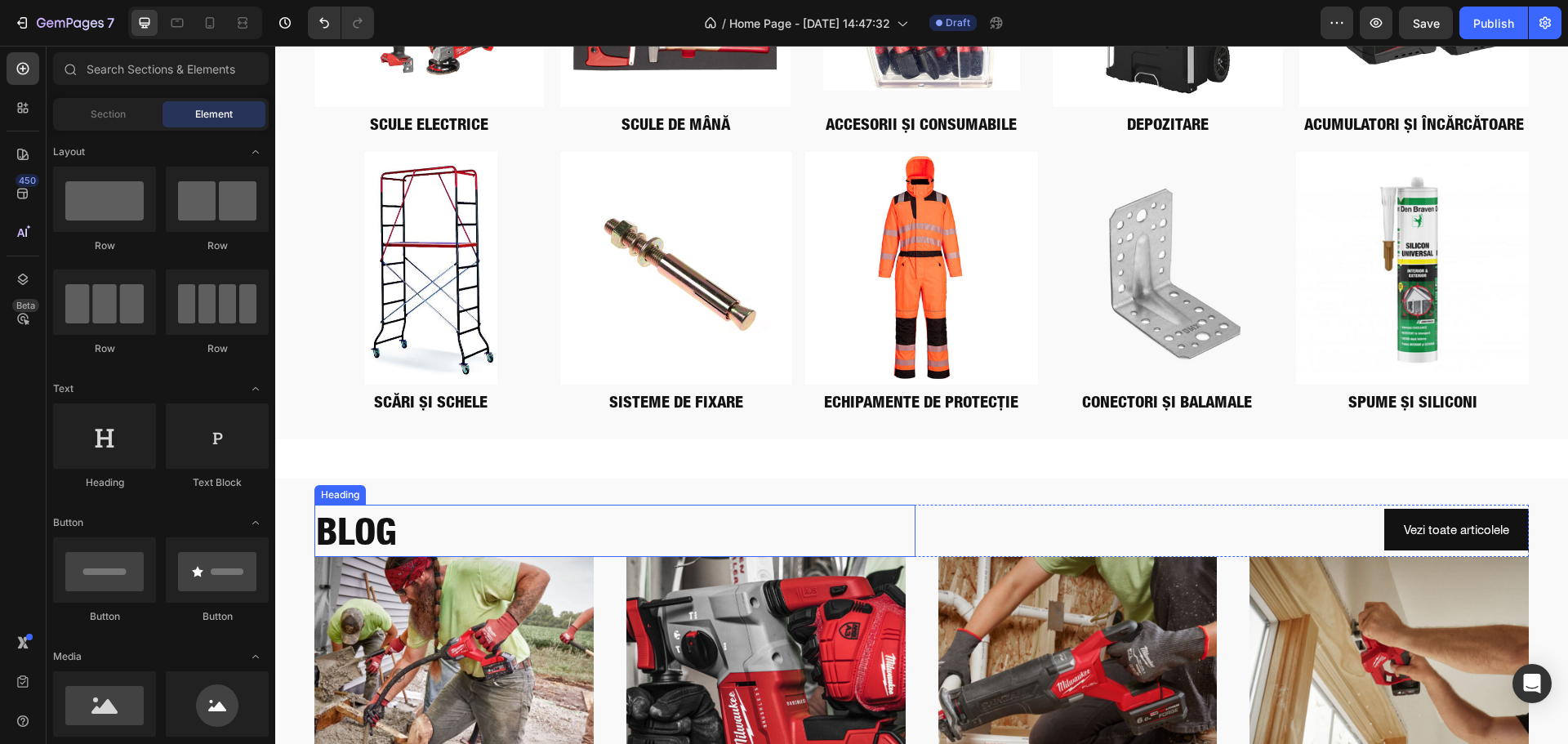
scroll to position [2699, 0]
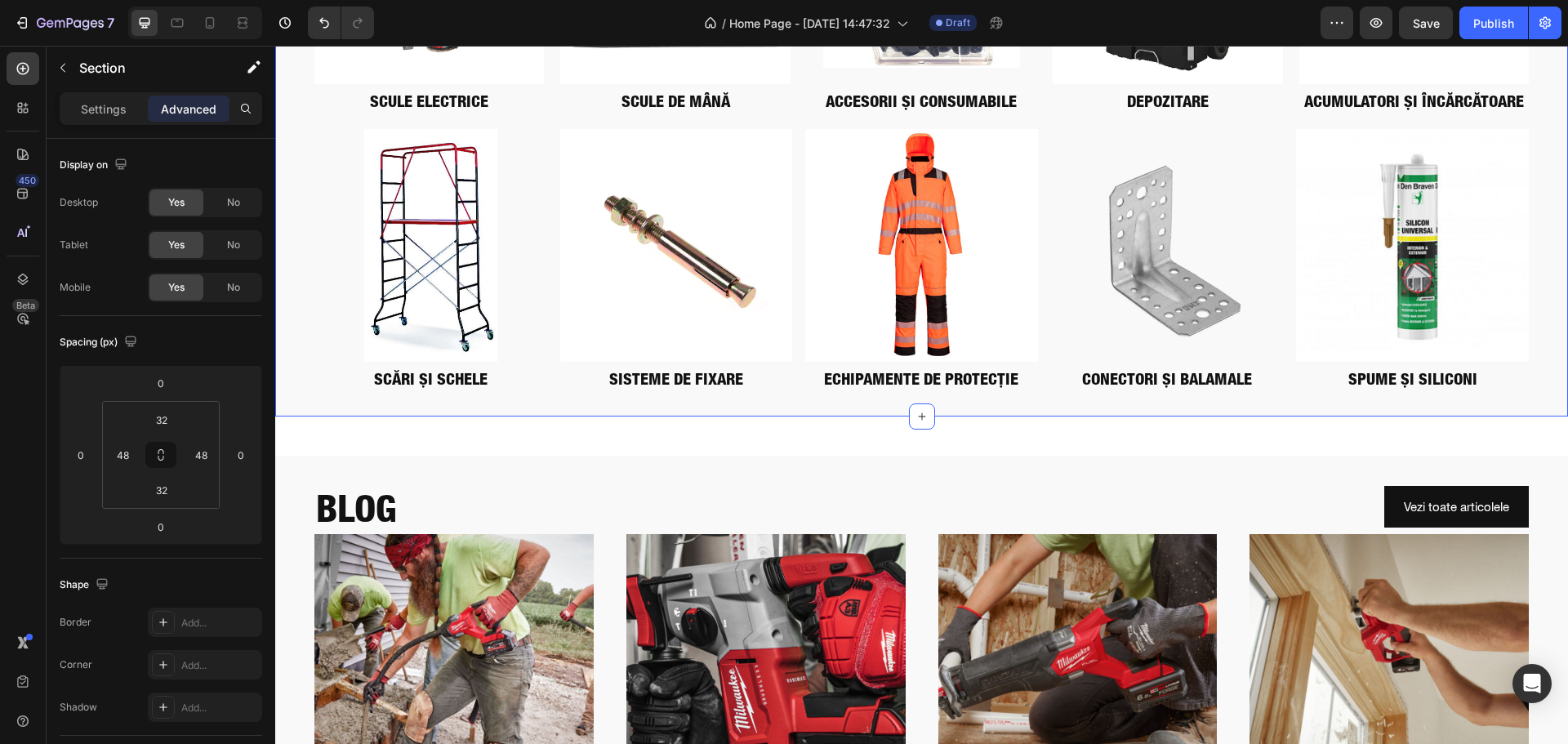
click at [295, 400] on div "CAUTĂ DUPĂ CATEGORIE Heading Image SCULE ELECTRICE Heading Image SCULE DE MÂNĂ …" at bounding box center [922, 96] width 1292 height 640
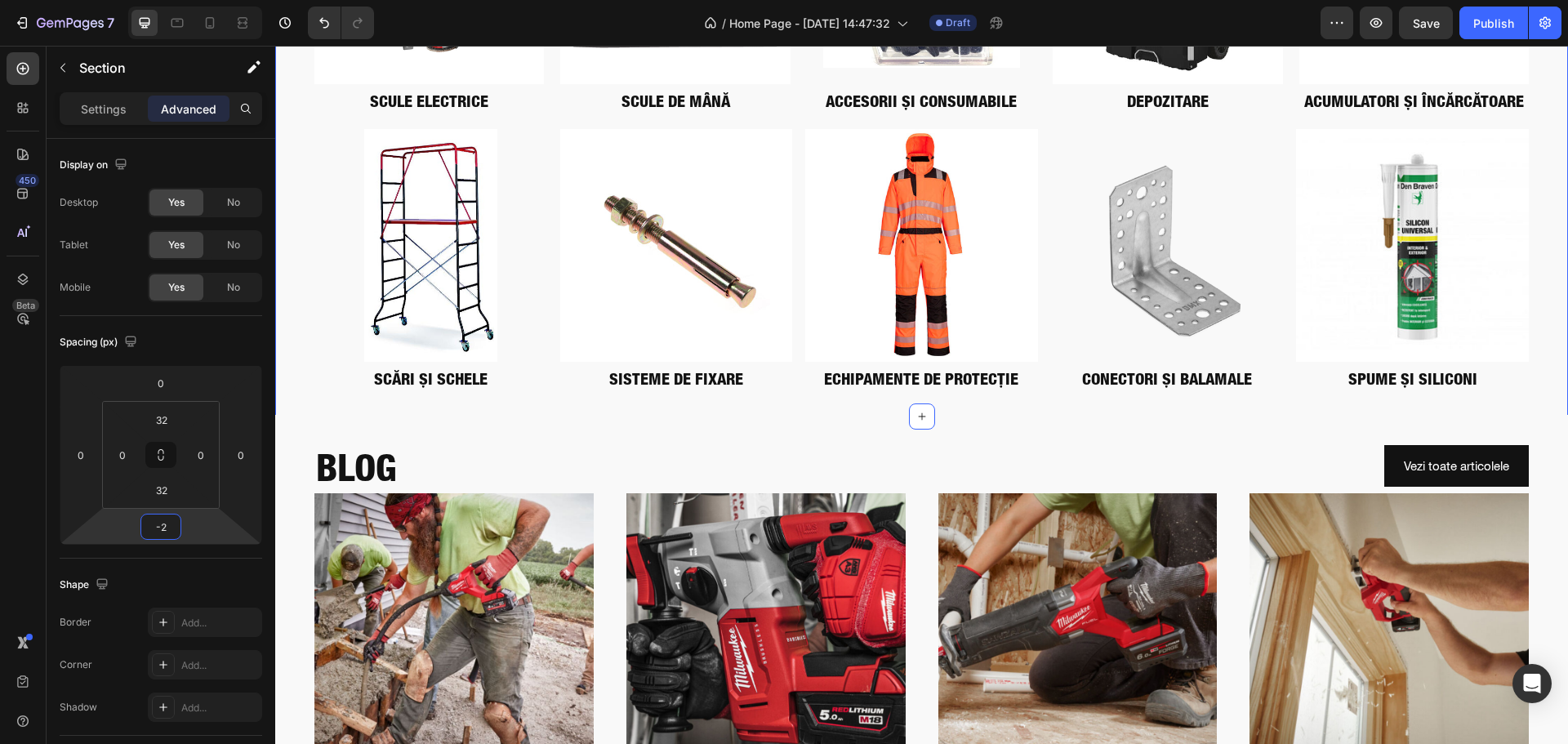
drag, startPoint x: 212, startPoint y: 533, endPoint x: 223, endPoint y: 554, distance: 23.7
click at [223, 0] on html "7 Version history / Home Page - [DATE] 14:47:32 Draft Preview Save Publish 450 …" at bounding box center [784, 0] width 1568 height 0
click at [155, 533] on input "-2" at bounding box center [160, 527] width 33 height 24
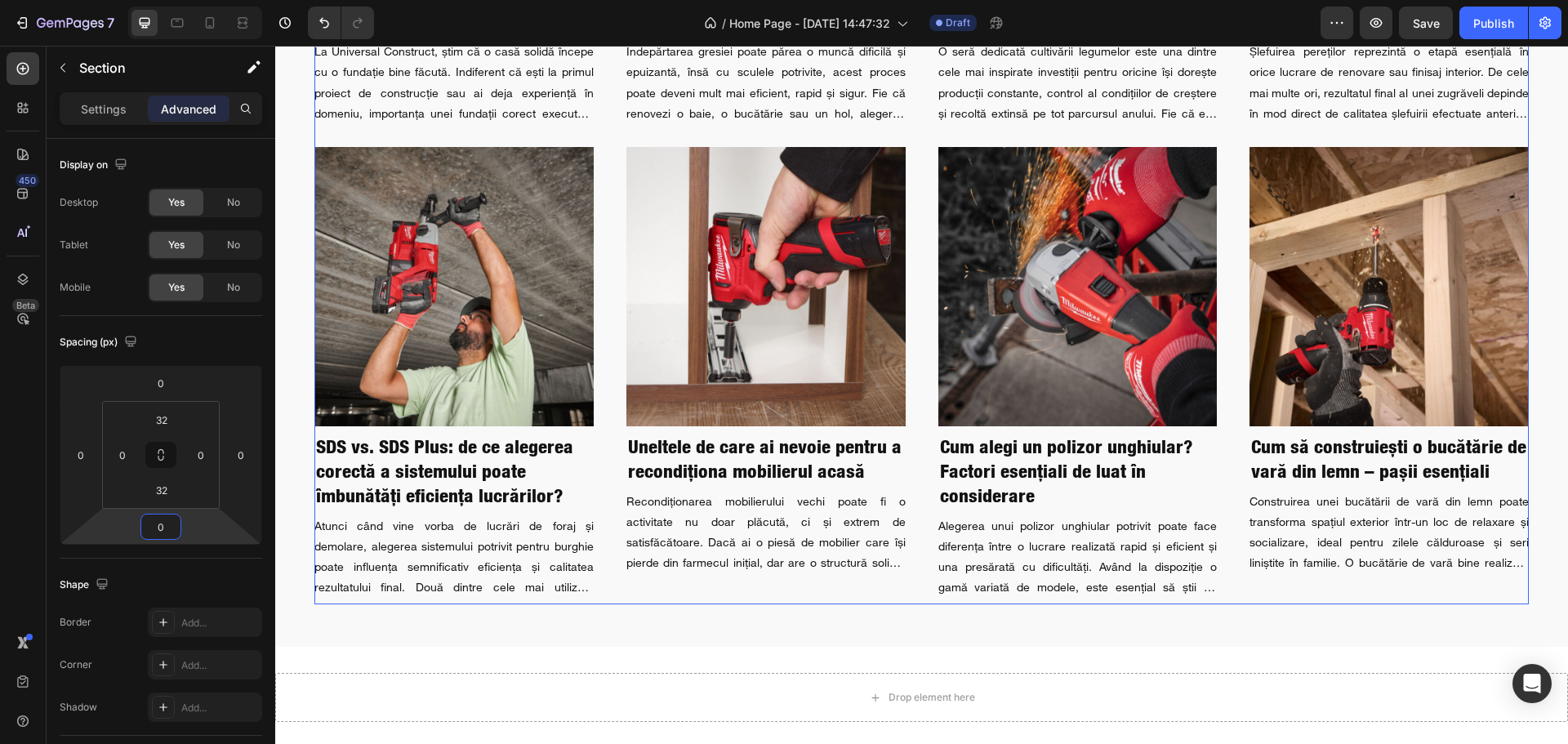
scroll to position [3748, 0]
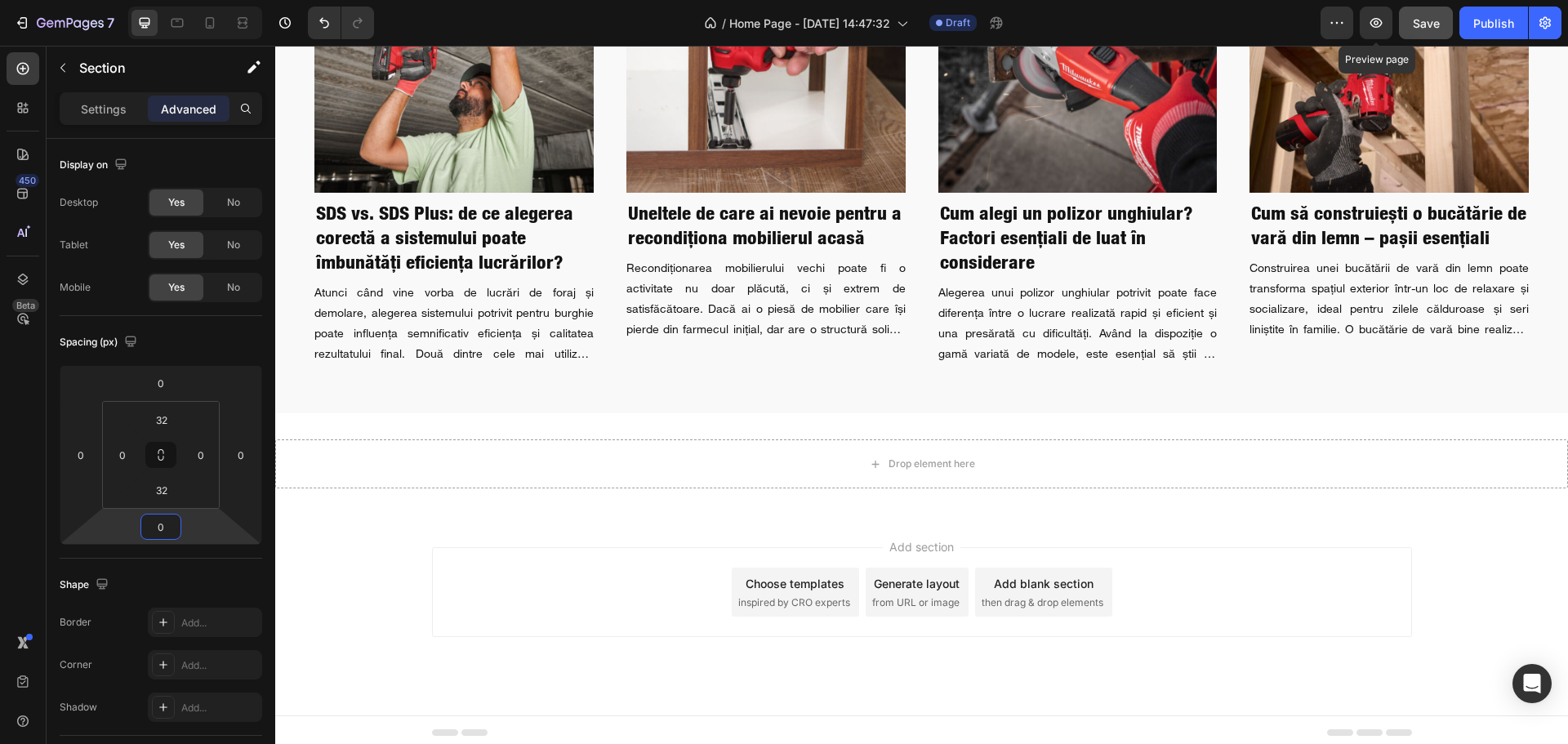
type input "0"
click at [1415, 32] on button "Save" at bounding box center [1425, 23] width 53 height 33
